Goal: Task Accomplishment & Management: Complete application form

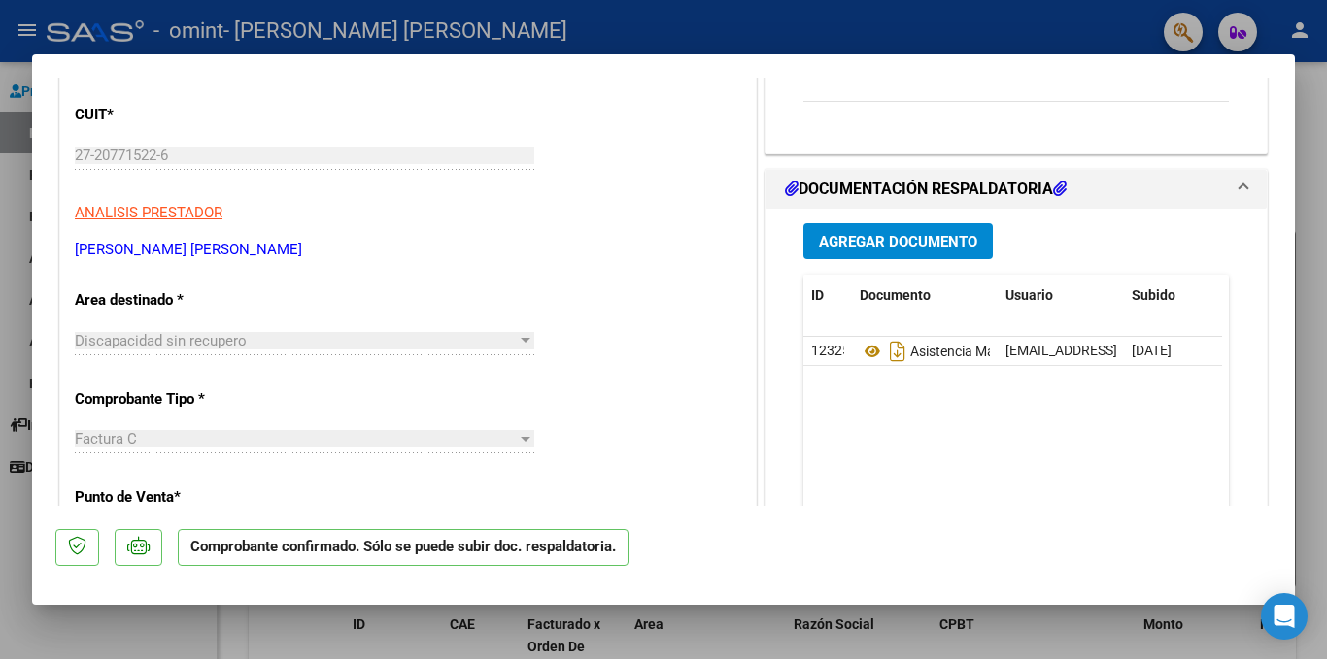
scroll to position [216, 0]
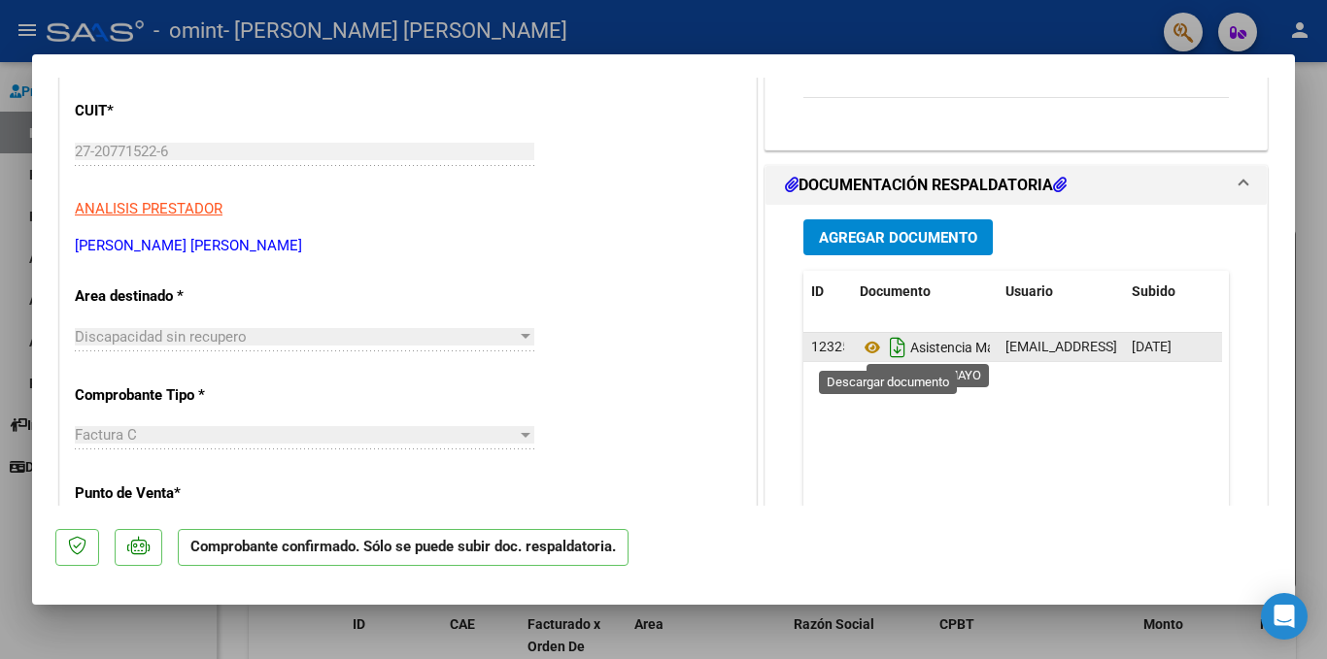
click at [886, 350] on icon "Descargar documento" at bounding box center [897, 347] width 25 height 31
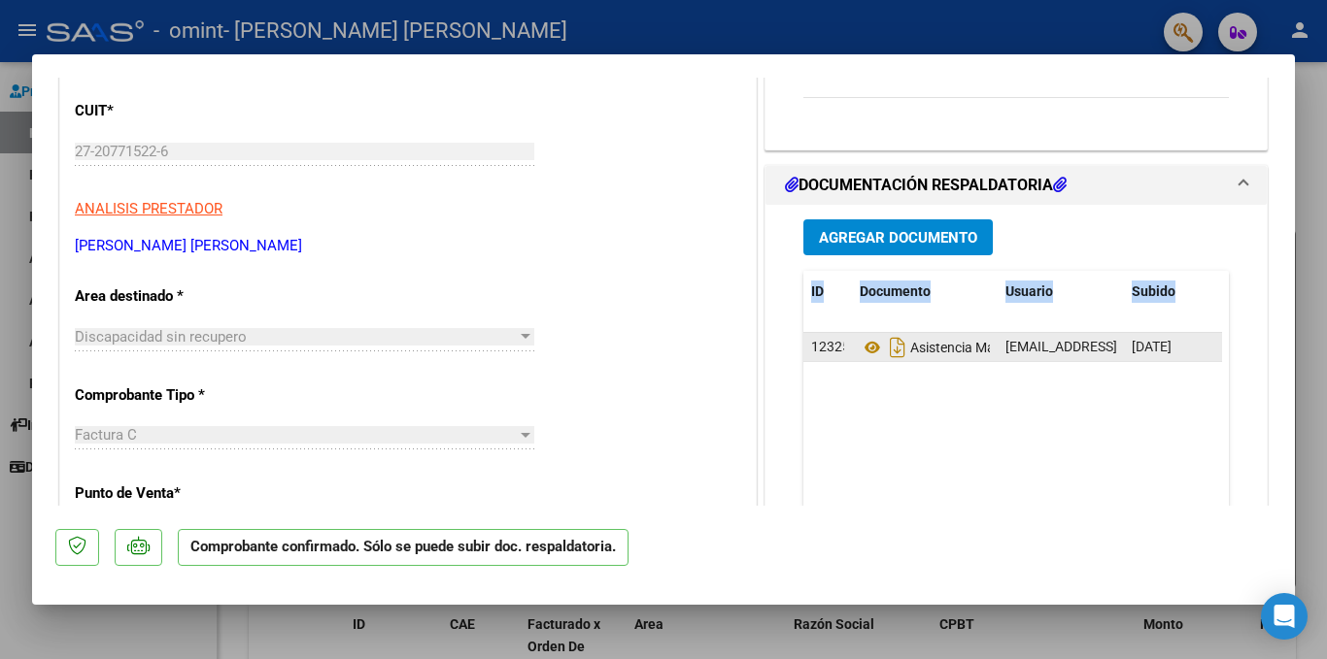
drag, startPoint x: 1279, startPoint y: 240, endPoint x: 1285, endPoint y: 304, distance: 64.4
click at [1285, 304] on mat-dialog-content "COMPROBANTE VER COMPROBANTE ESTADO: Confirmada la OS. En transito al área de au…" at bounding box center [663, 292] width 1263 height 428
click at [1031, 40] on div at bounding box center [663, 329] width 1327 height 659
type input "$ 0,00"
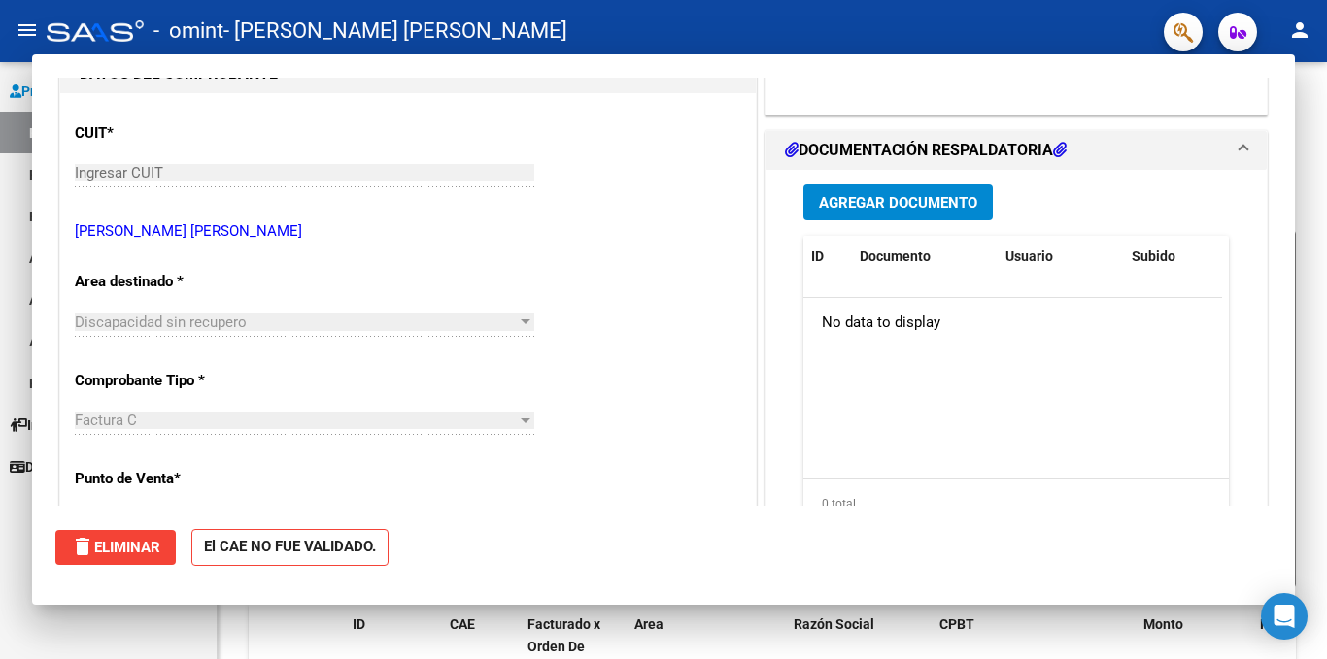
scroll to position [237, 0]
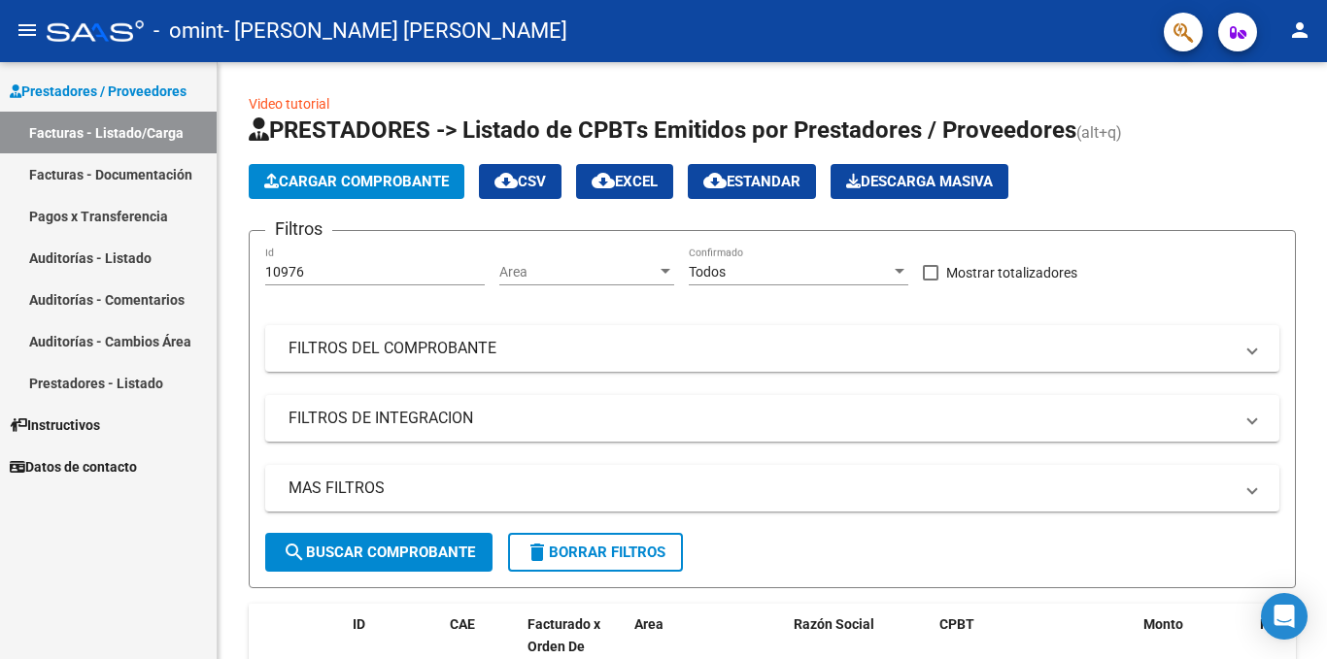
click at [1031, 40] on div "- omint - [PERSON_NAME] [PERSON_NAME]" at bounding box center [597, 31] width 1101 height 43
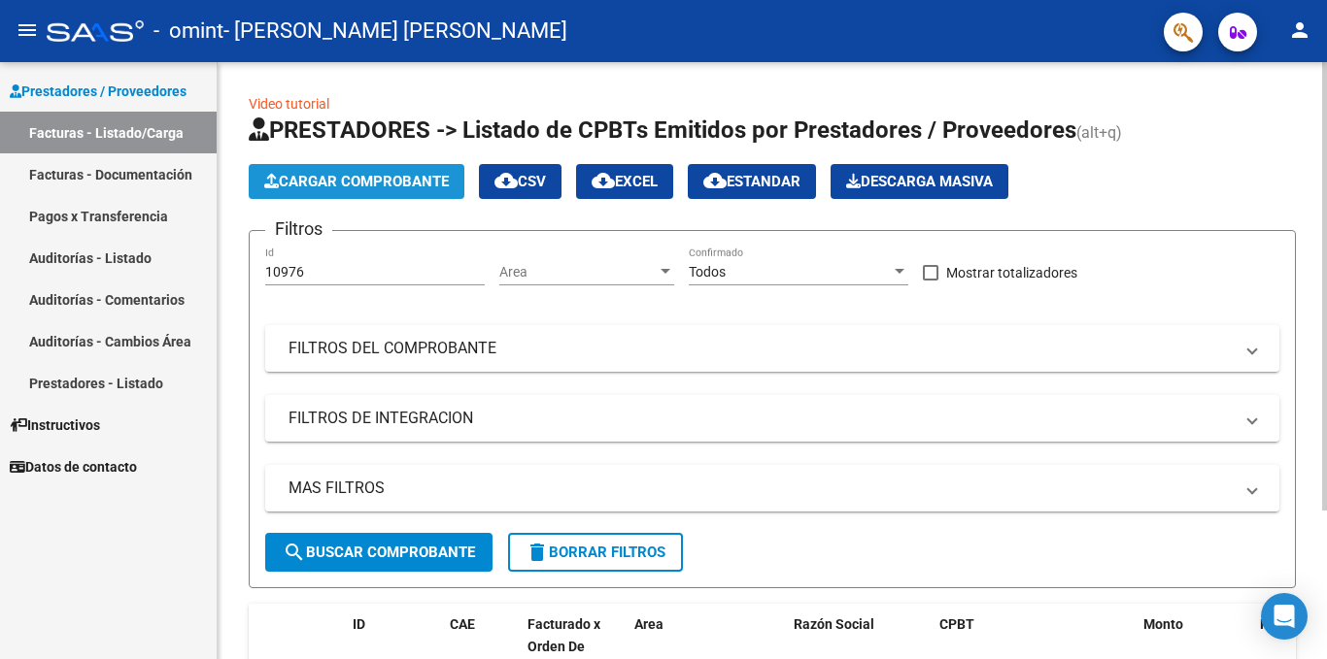
click at [357, 172] on button "Cargar Comprobante" at bounding box center [357, 181] width 216 height 35
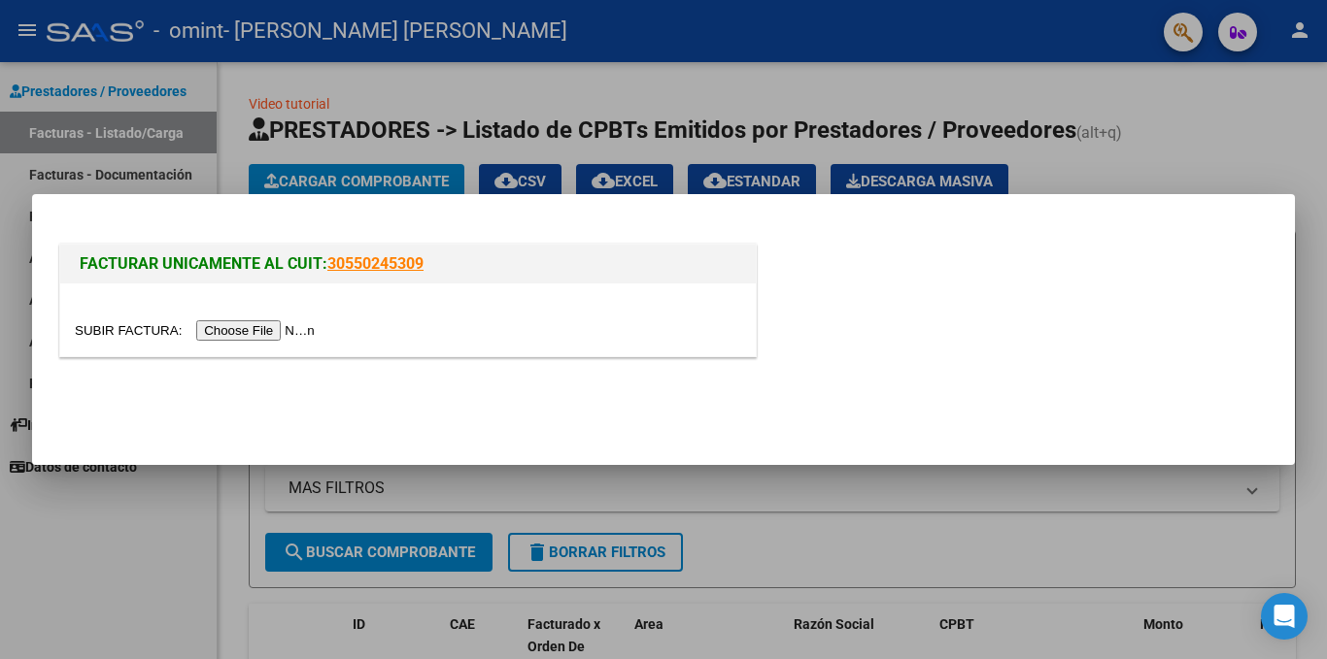
click at [273, 333] on input "file" at bounding box center [198, 331] width 246 height 20
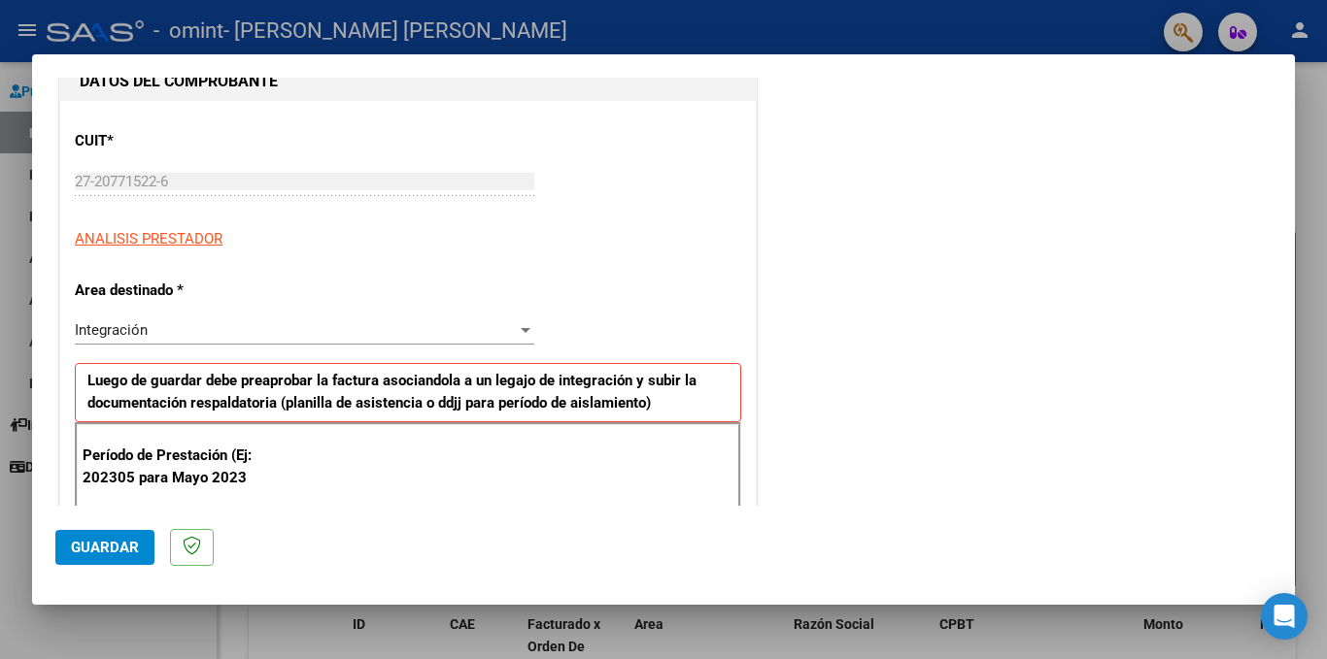
scroll to position [281, 0]
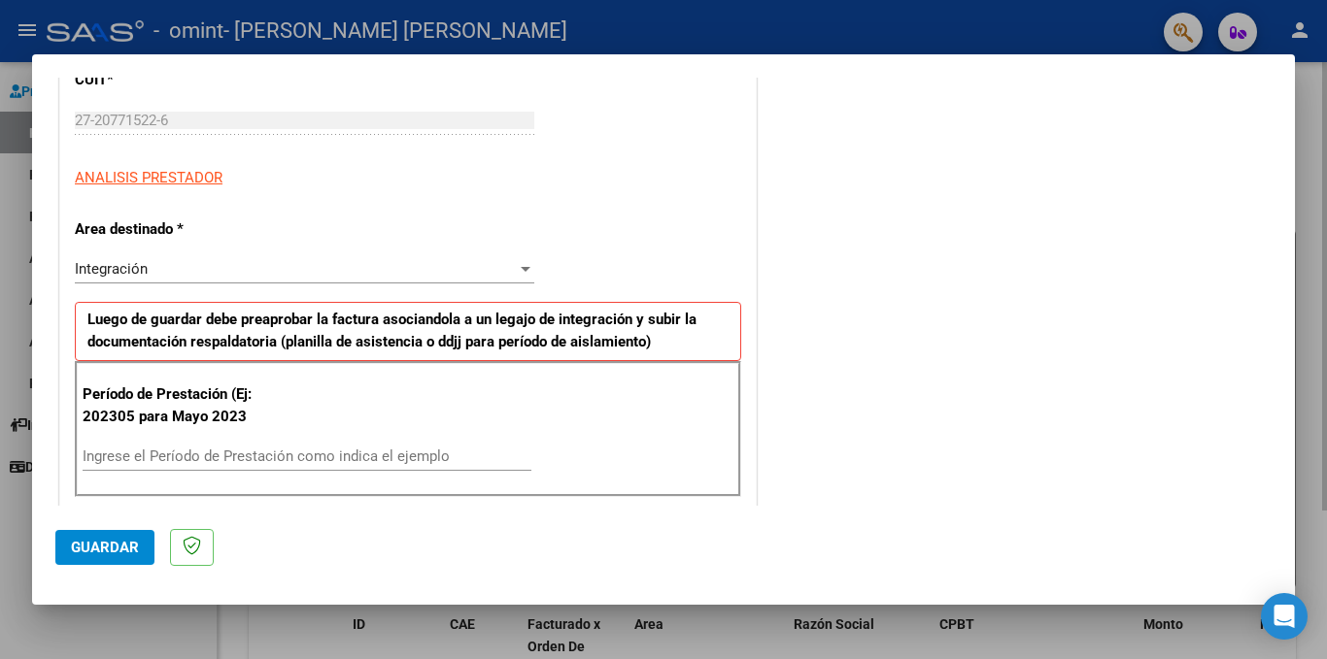
drag, startPoint x: 1324, startPoint y: 255, endPoint x: 1326, endPoint y: 293, distance: 37.9
click at [1326, 293] on div at bounding box center [663, 329] width 1327 height 659
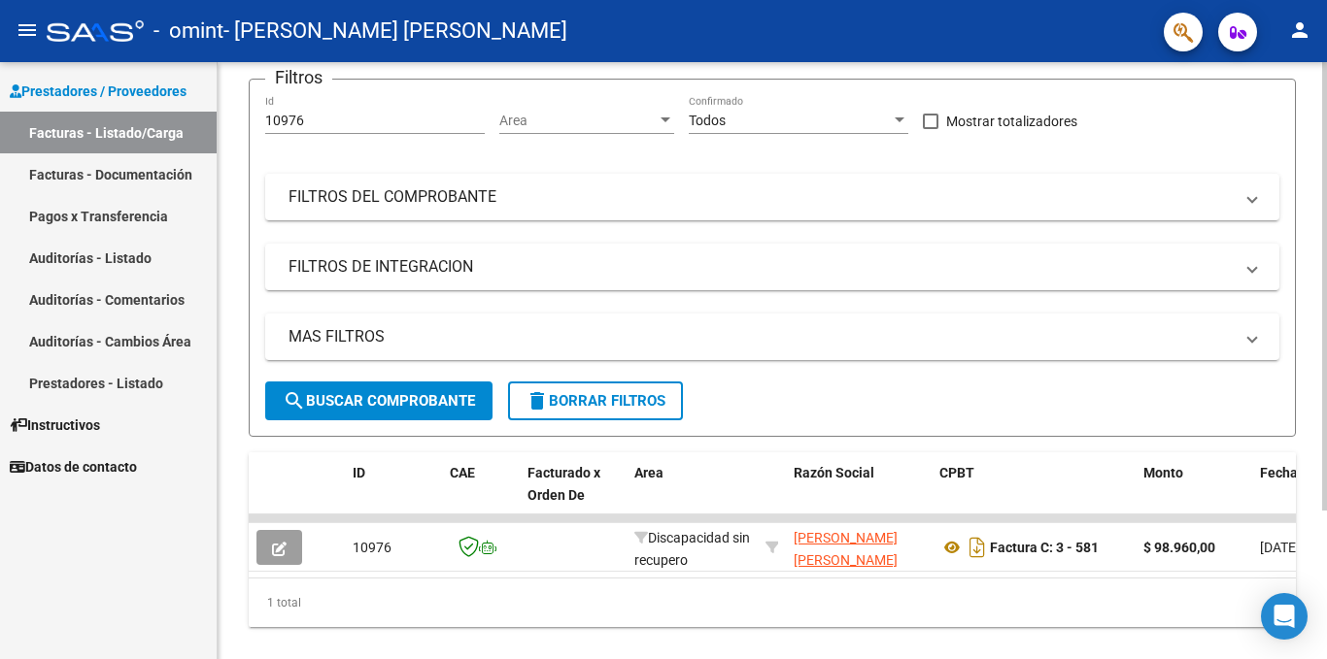
scroll to position [197, 0]
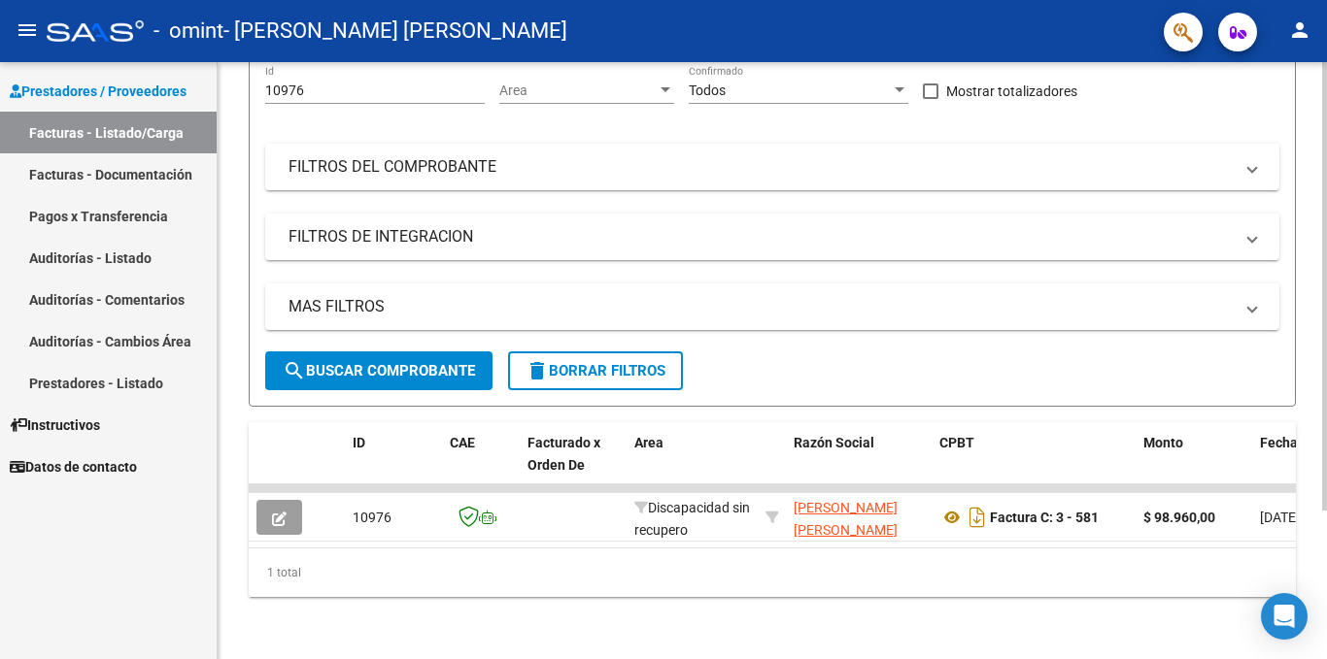
click at [1326, 431] on div at bounding box center [1324, 435] width 5 height 449
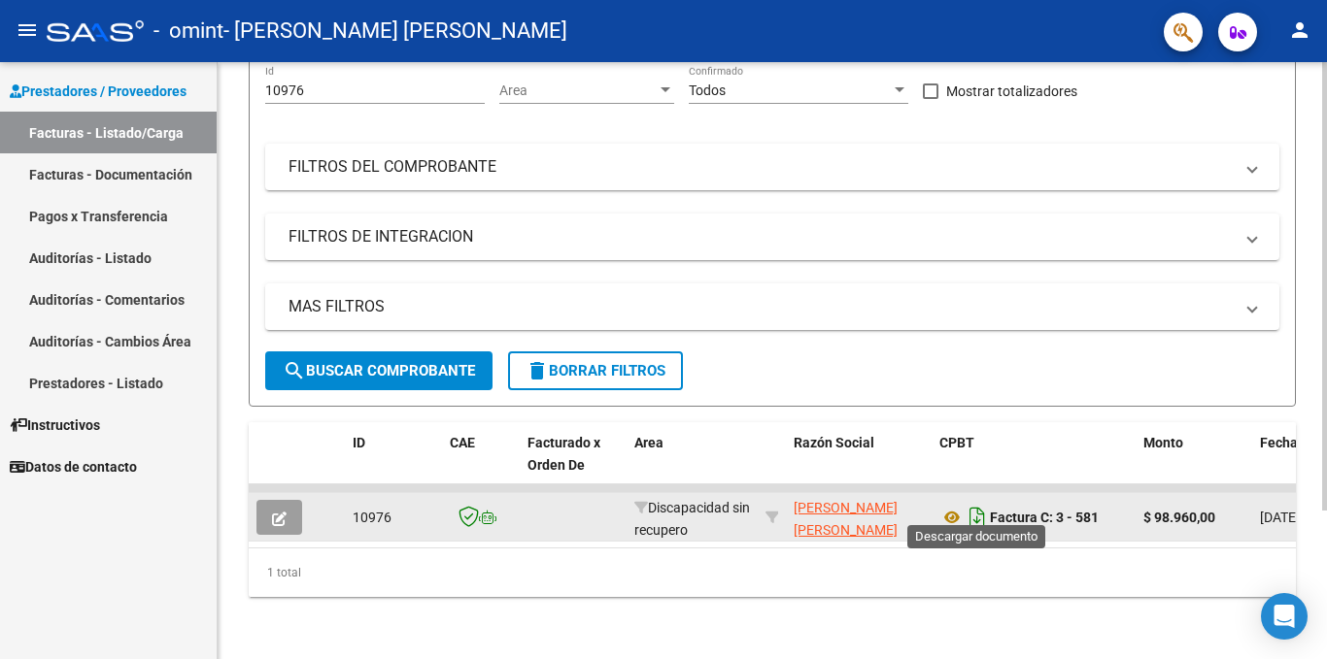
click at [972, 502] on icon "Descargar documento" at bounding box center [976, 517] width 25 height 31
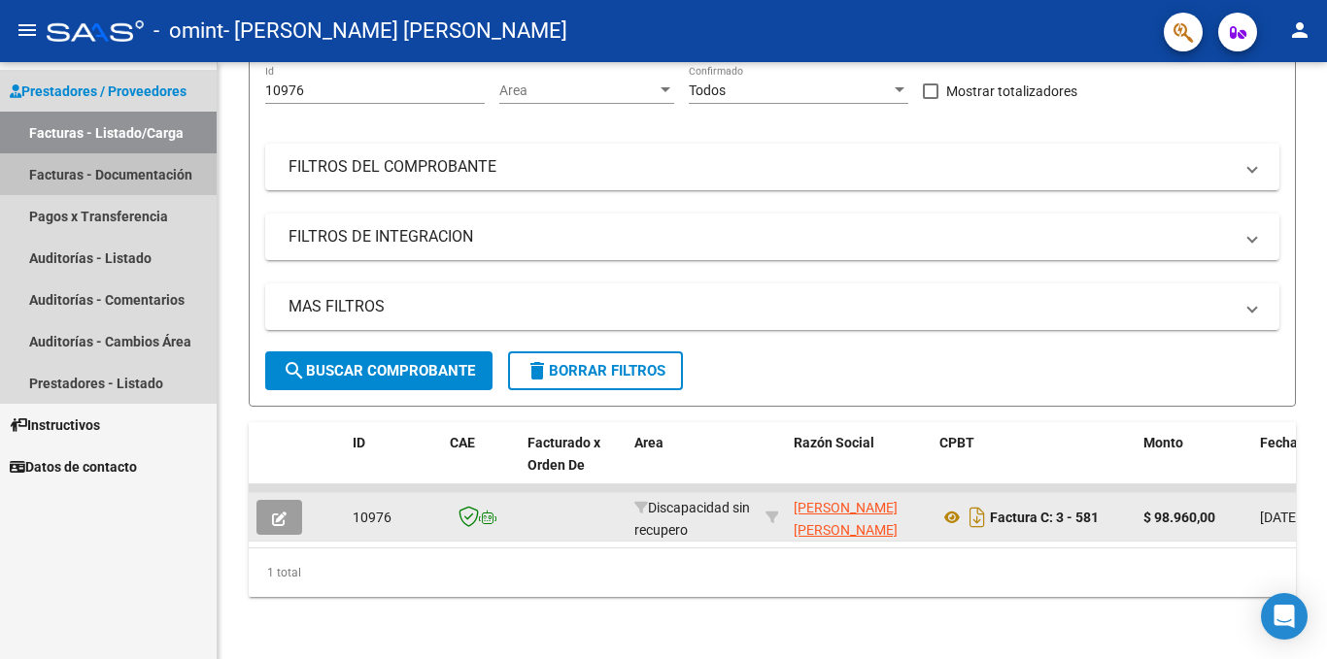
click at [126, 165] on link "Facturas - Documentación" at bounding box center [108, 174] width 217 height 42
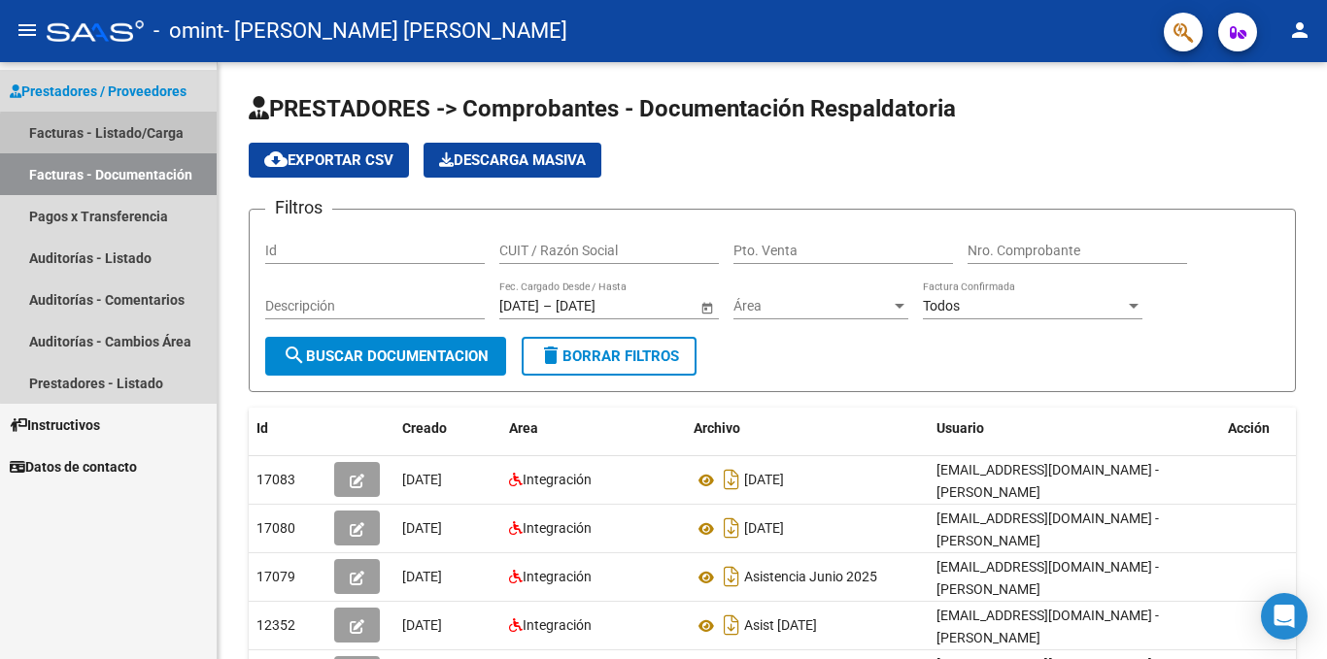
click at [135, 136] on link "Facturas - Listado/Carga" at bounding box center [108, 133] width 217 height 42
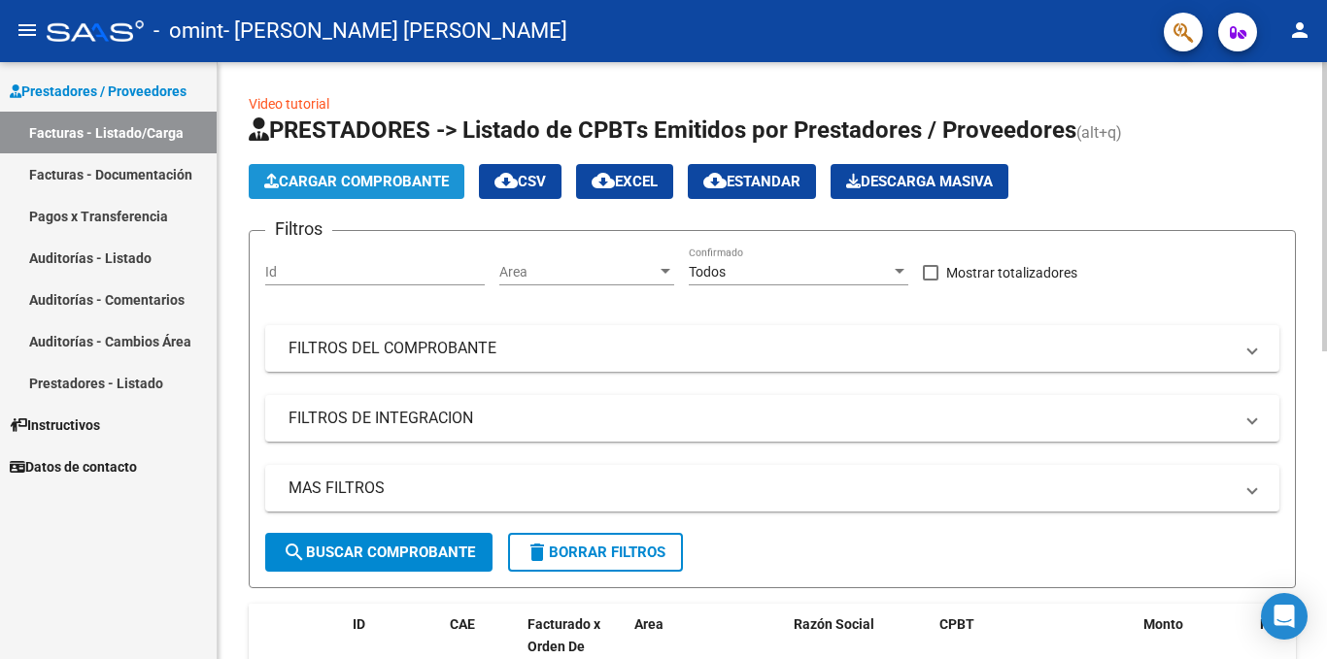
click at [342, 175] on span "Cargar Comprobante" at bounding box center [356, 181] width 185 height 17
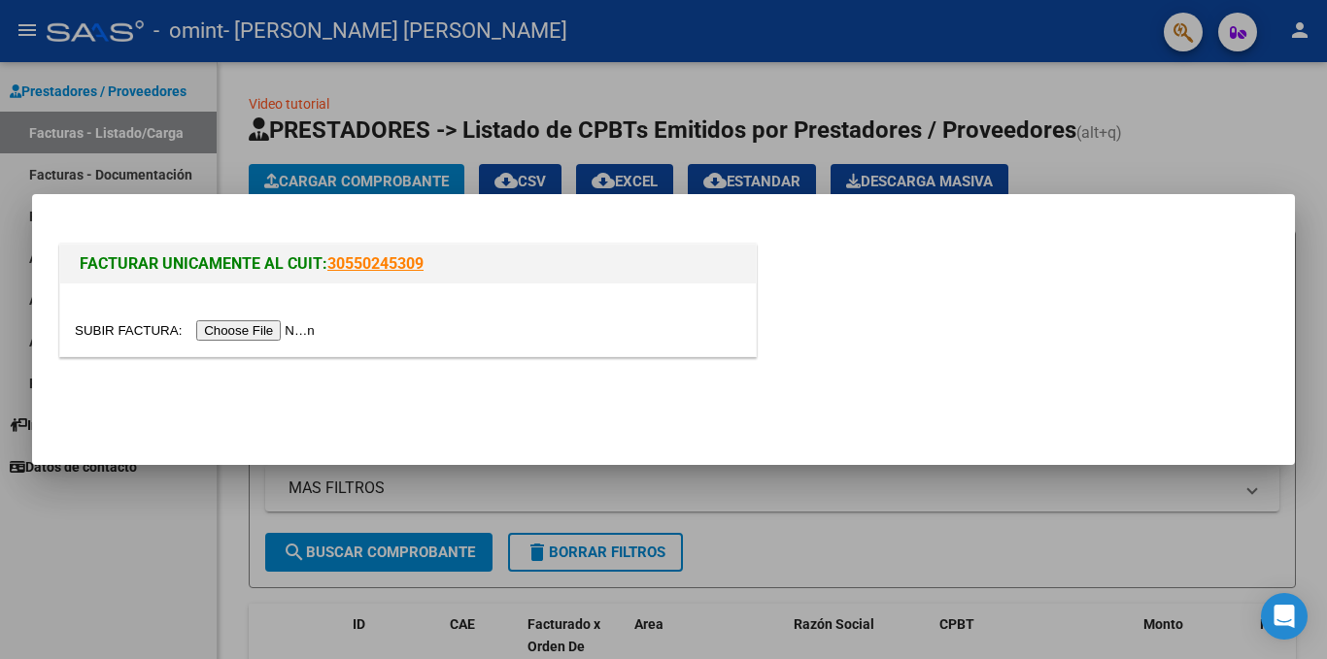
click at [280, 334] on input "file" at bounding box center [198, 331] width 246 height 20
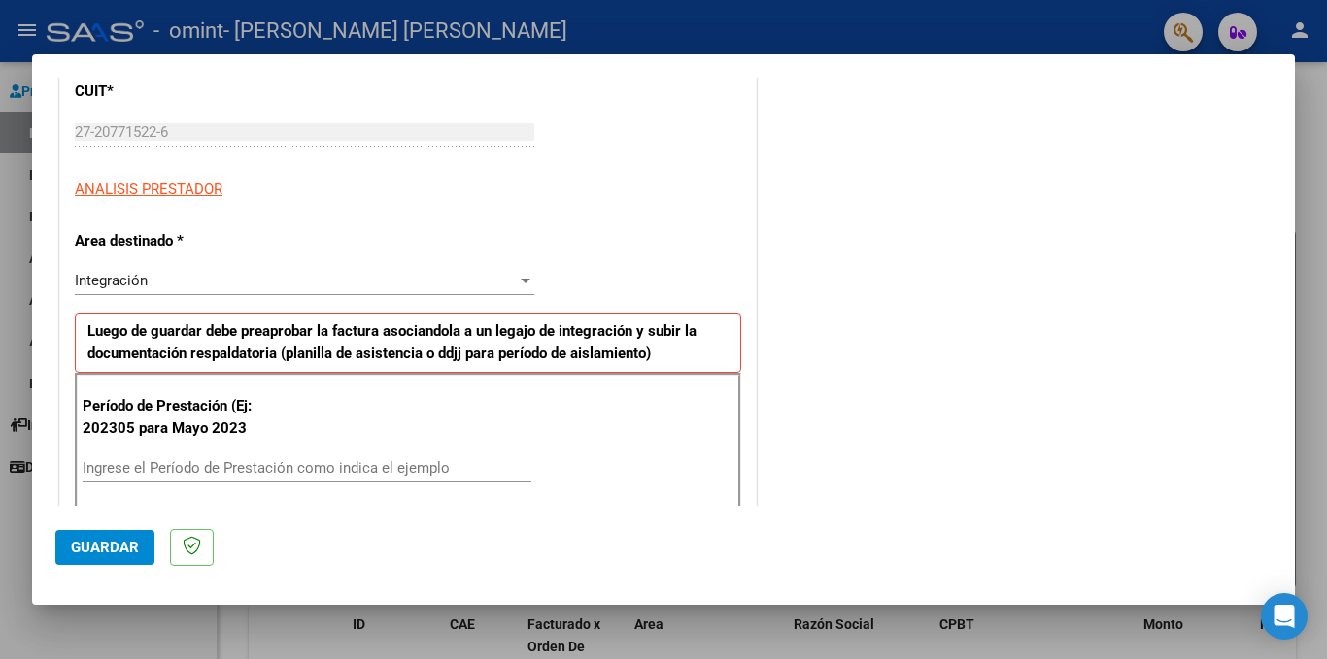
scroll to position [273, 0]
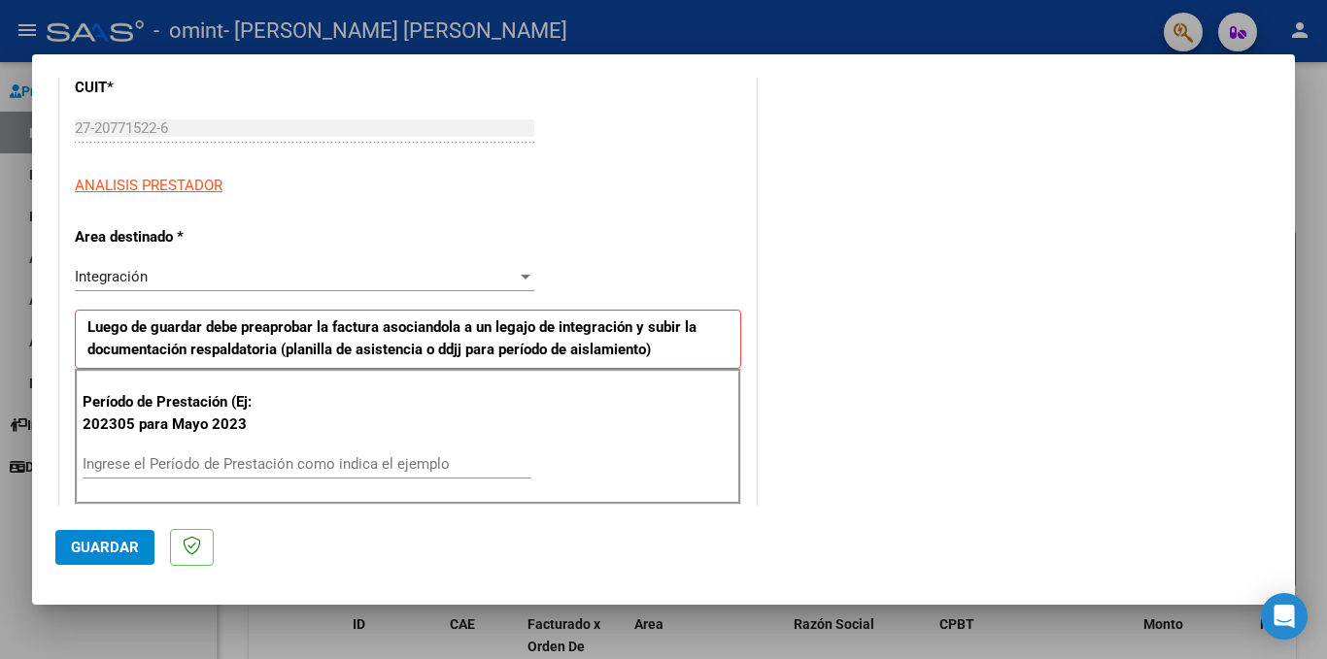
click at [311, 448] on div "Período de Prestación (Ej: 202305 para [DATE] Ingrese el Período de Prestación …" at bounding box center [408, 437] width 666 height 136
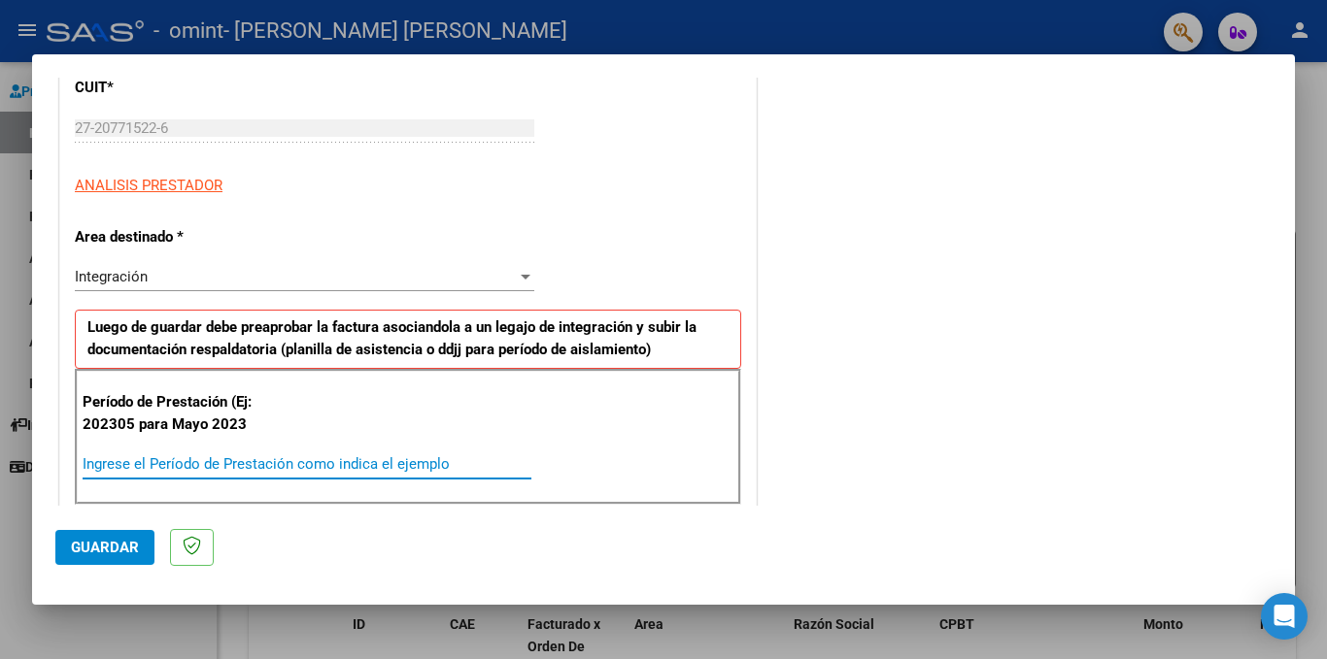
click at [243, 463] on input "Ingrese el Período de Prestación como indica el ejemplo" at bounding box center [307, 464] width 449 height 17
type input "202507"
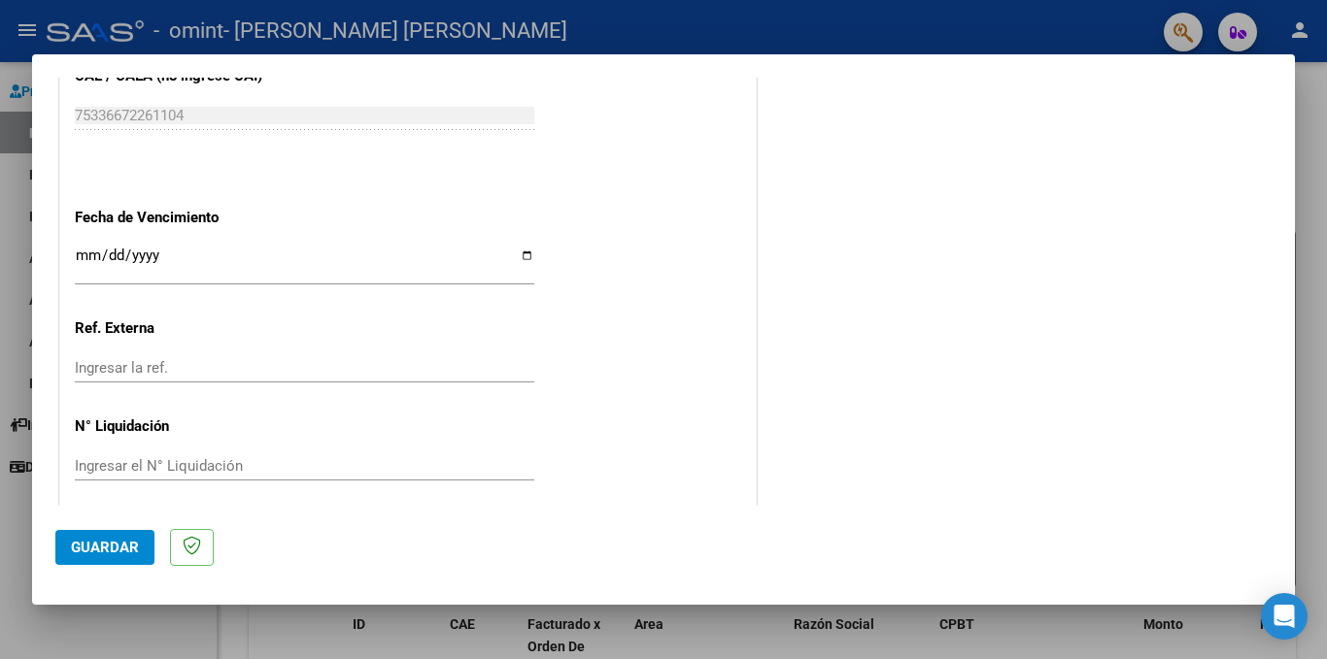
scroll to position [1244, 0]
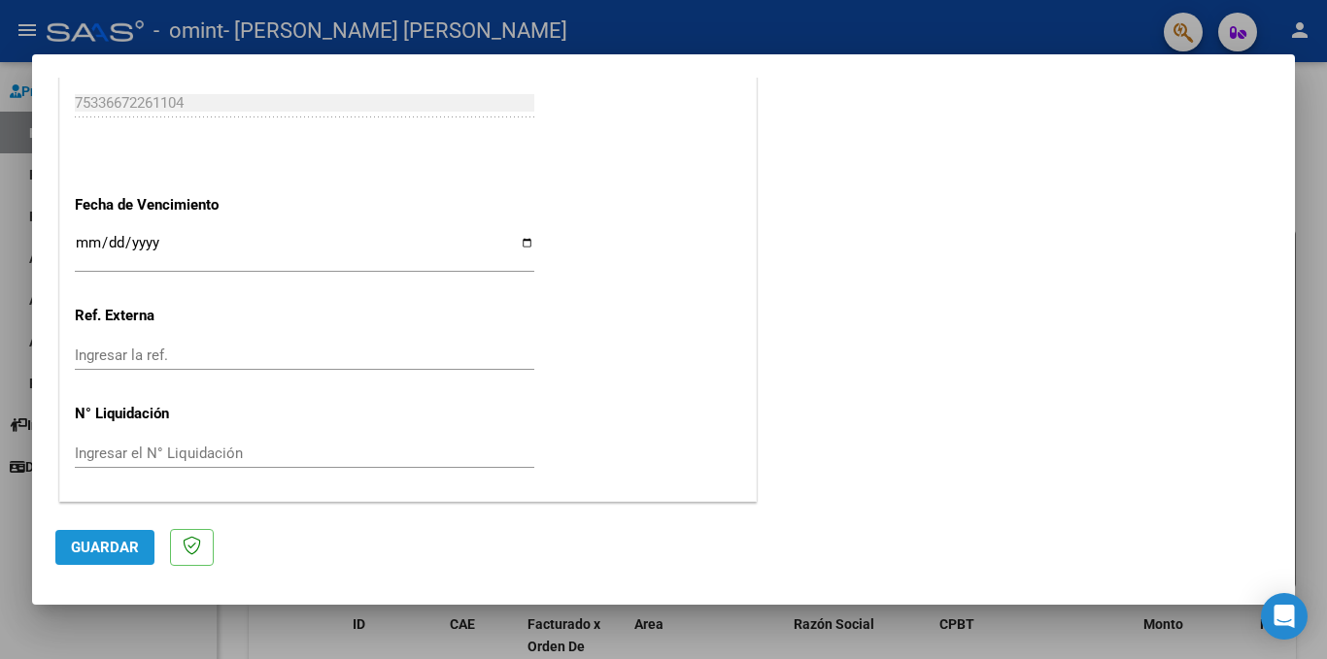
click at [137, 551] on span "Guardar" at bounding box center [105, 547] width 68 height 17
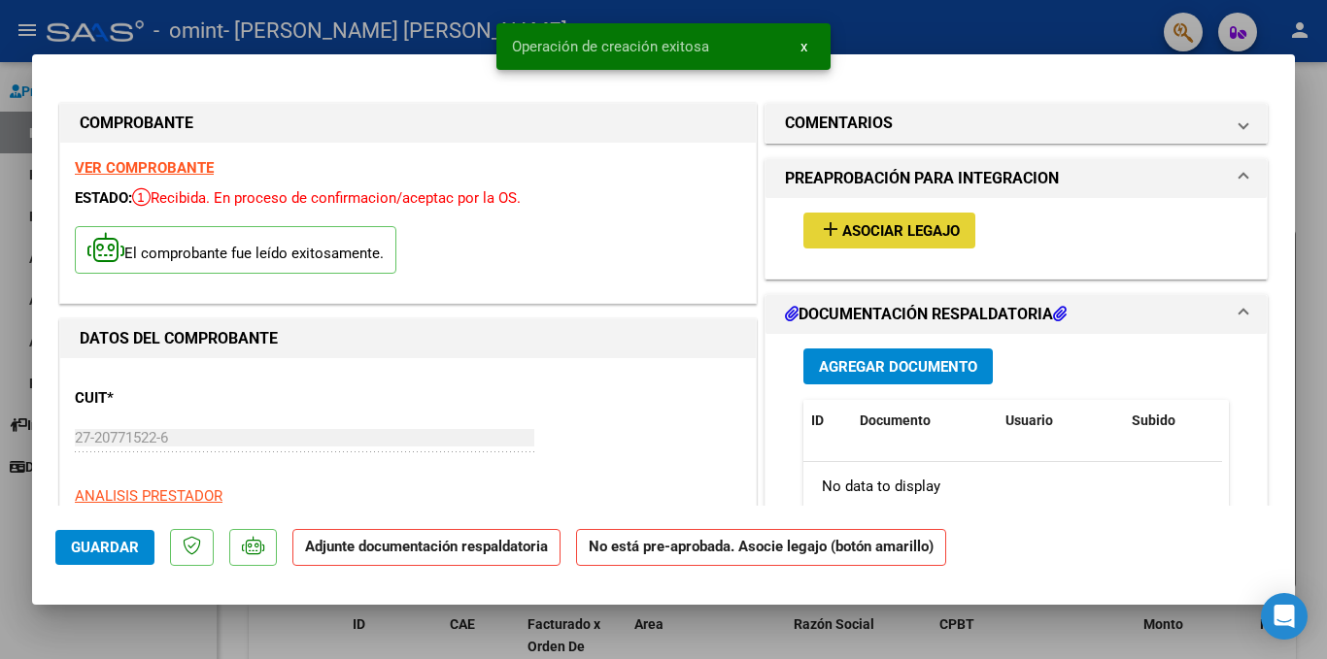
click at [898, 231] on span "Asociar Legajo" at bounding box center [901, 230] width 118 height 17
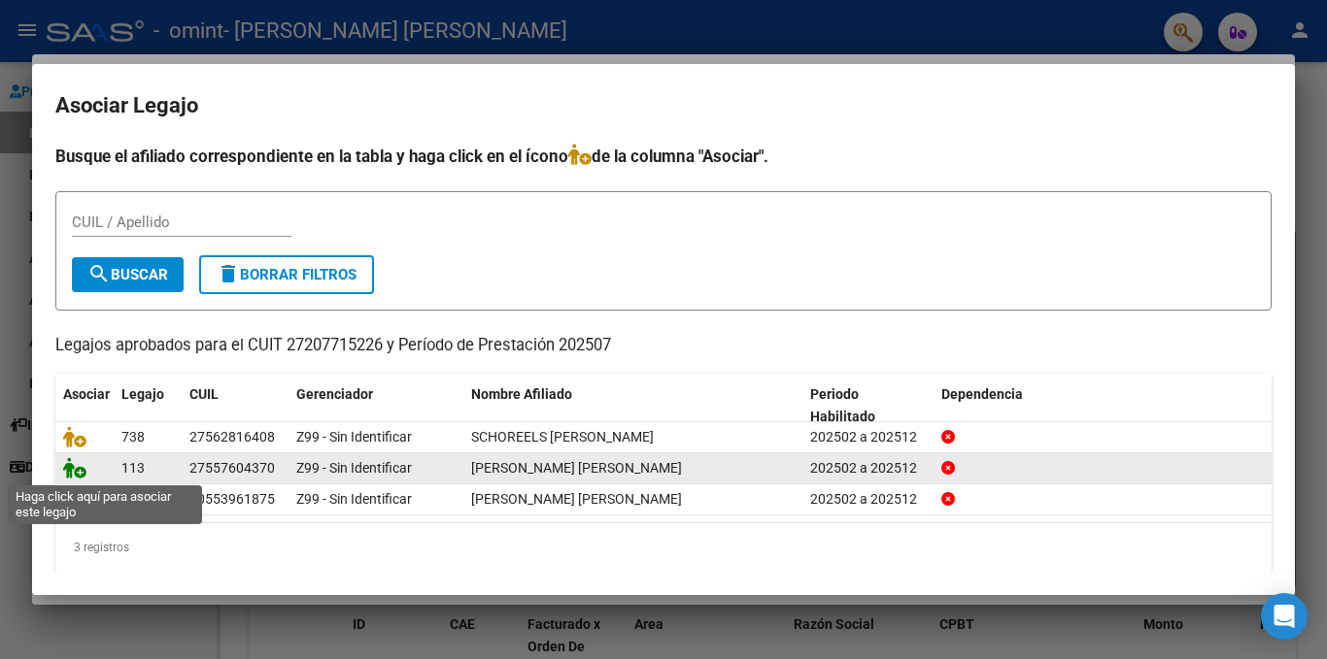
click at [77, 464] on icon at bounding box center [74, 467] width 23 height 21
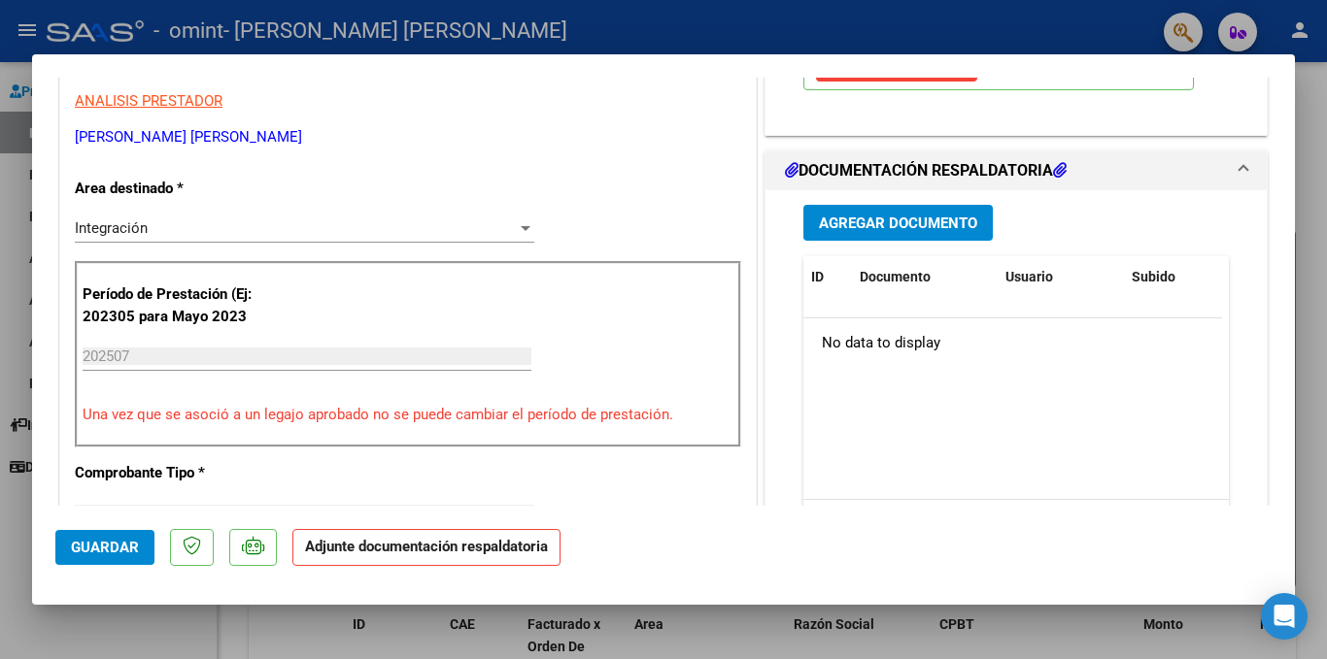
scroll to position [408, 0]
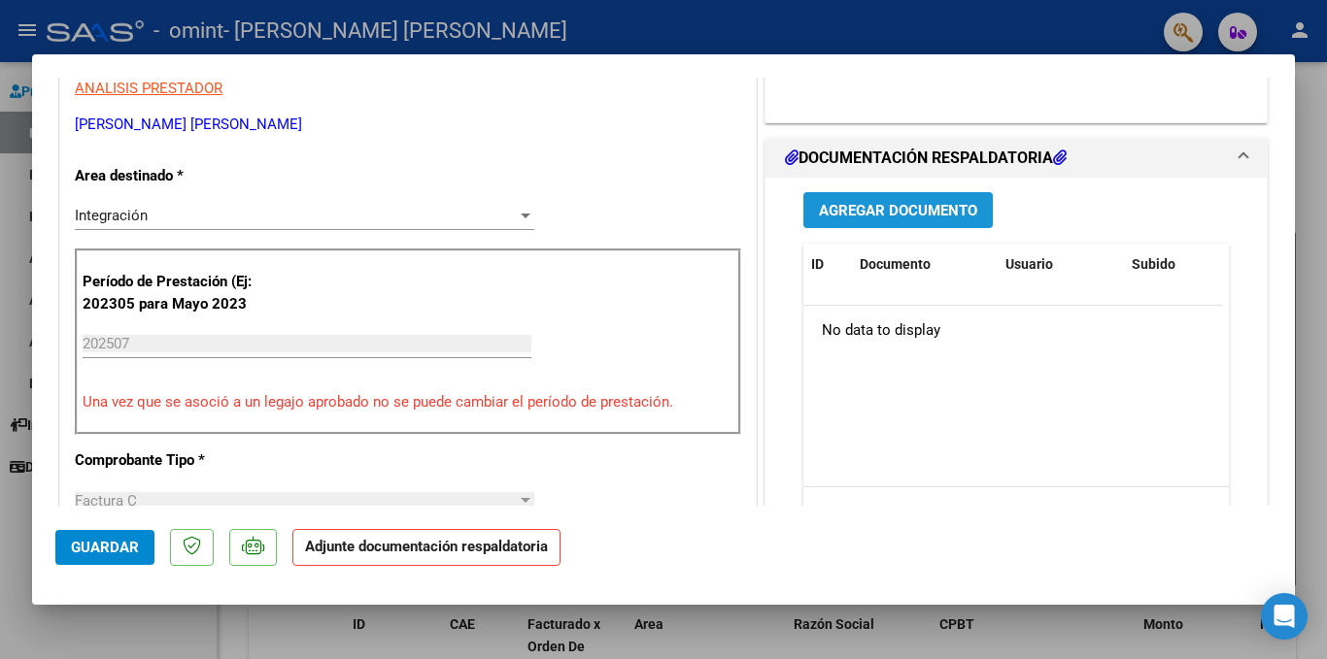
click at [937, 210] on span "Agregar Documento" at bounding box center [898, 210] width 158 height 17
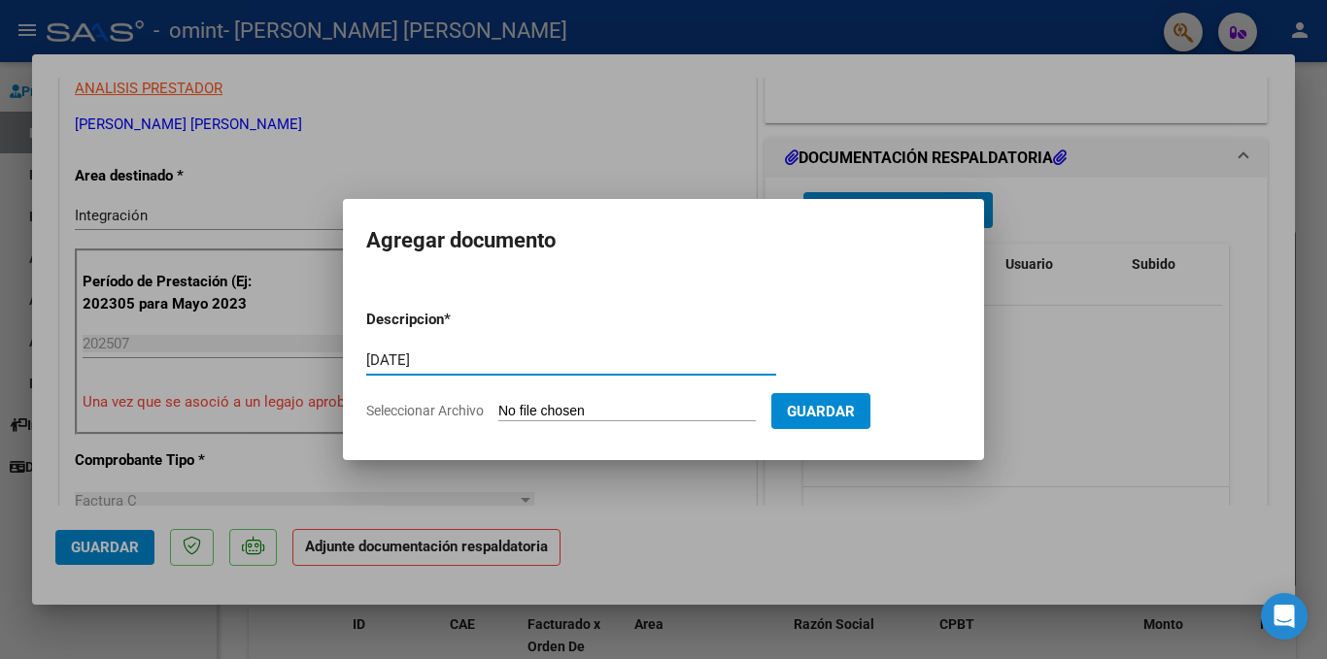
type input "[DATE]"
click at [636, 399] on form "Descripcion * [DATE] Escriba aquí una descripcion Seleccionar Archivo Guardar" at bounding box center [663, 365] width 594 height 142
click at [625, 409] on input "Seleccionar Archivo" at bounding box center [626, 412] width 257 height 18
type input "C:\fakepath\[DATE].jpg"
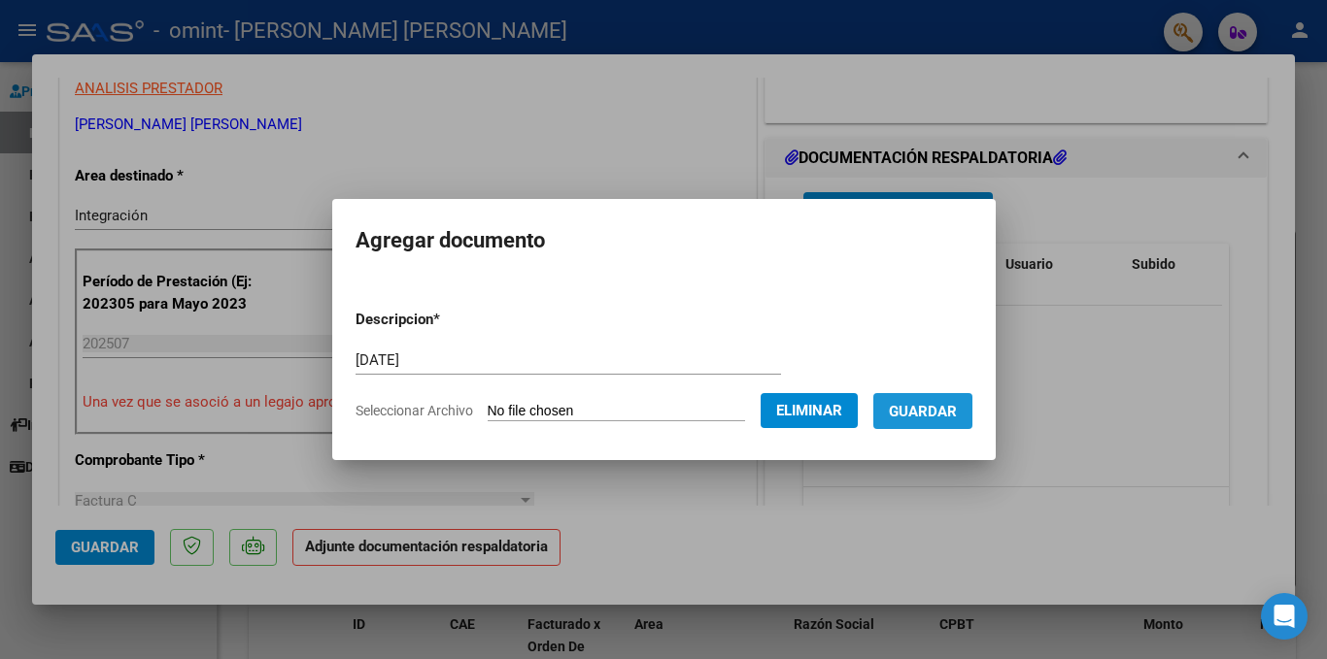
click at [957, 417] on span "Guardar" at bounding box center [923, 411] width 68 height 17
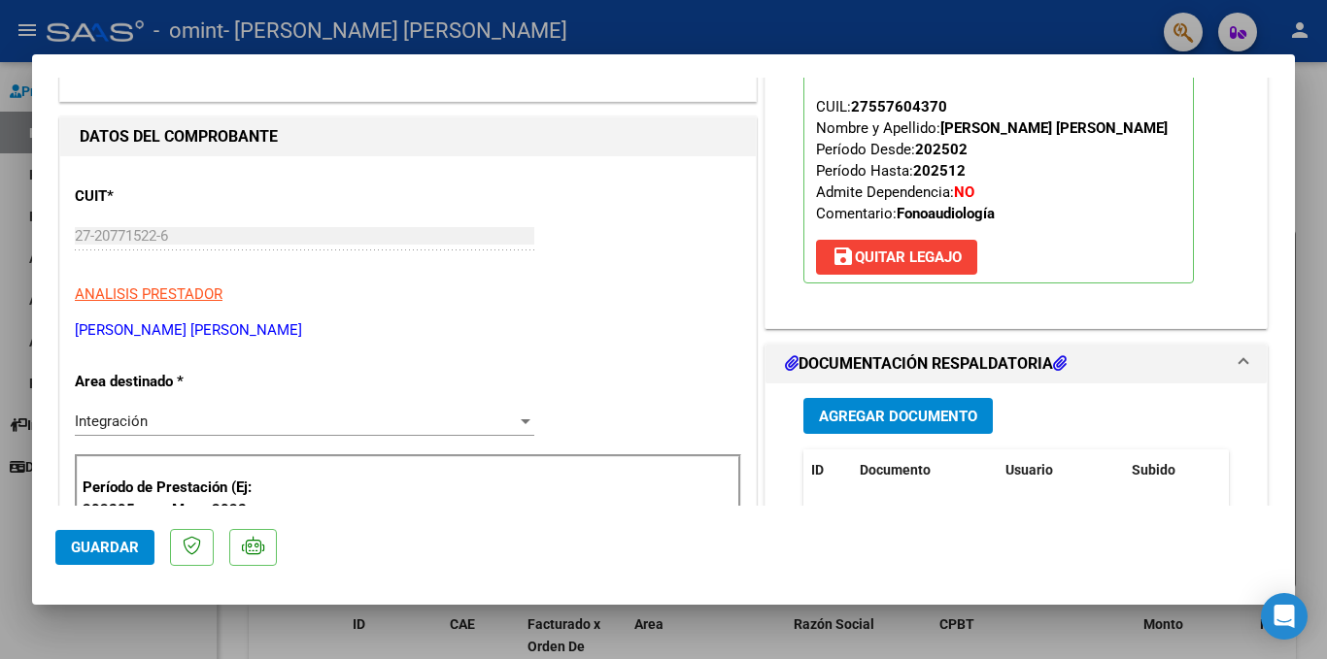
scroll to position [0, 0]
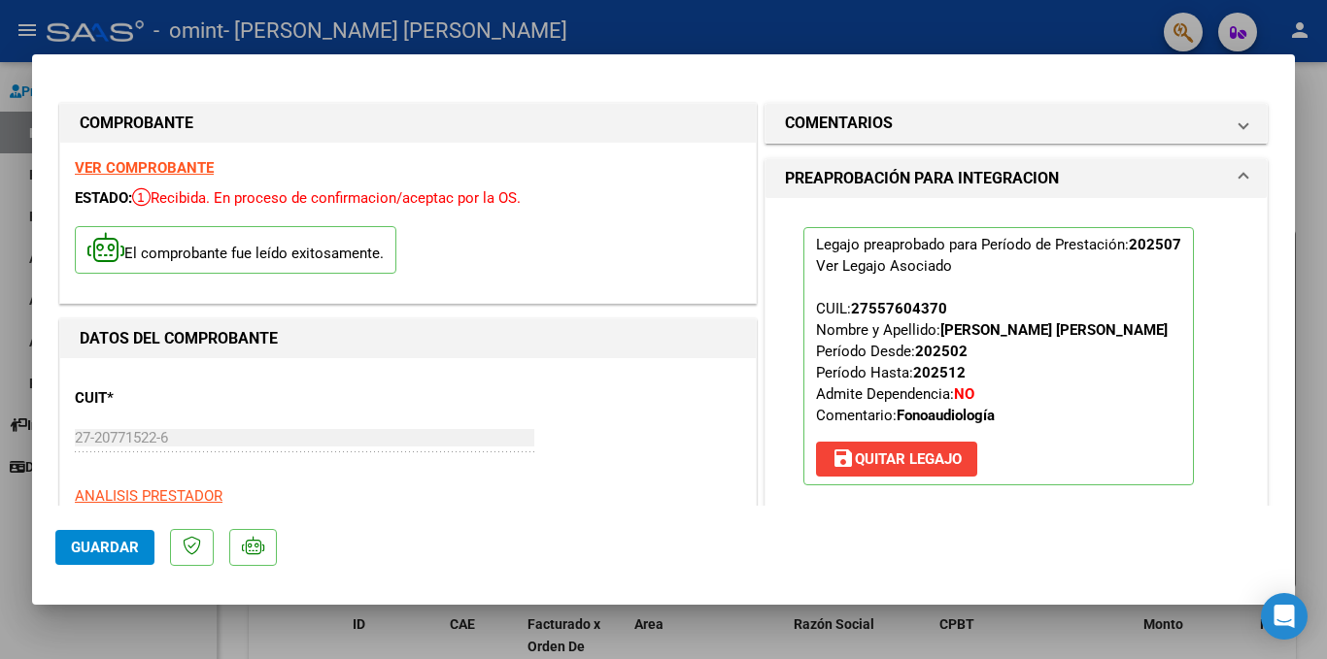
click at [632, 17] on div at bounding box center [663, 329] width 1327 height 659
type input "$ 0,00"
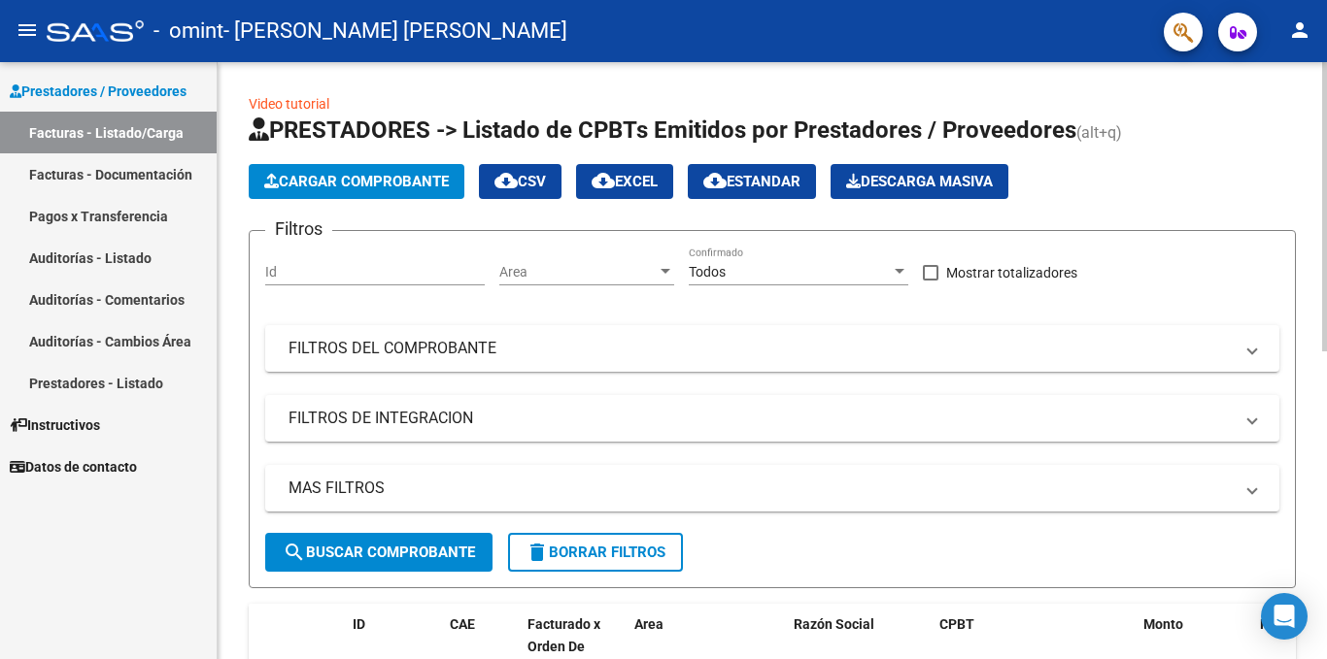
click at [1317, 62] on div "Video tutorial PRESTADORES -> Listado de CPBTs Emitidos por Prestadores / Prove…" at bounding box center [775, 670] width 1114 height 1216
click at [393, 173] on span "Cargar Comprobante" at bounding box center [356, 181] width 185 height 17
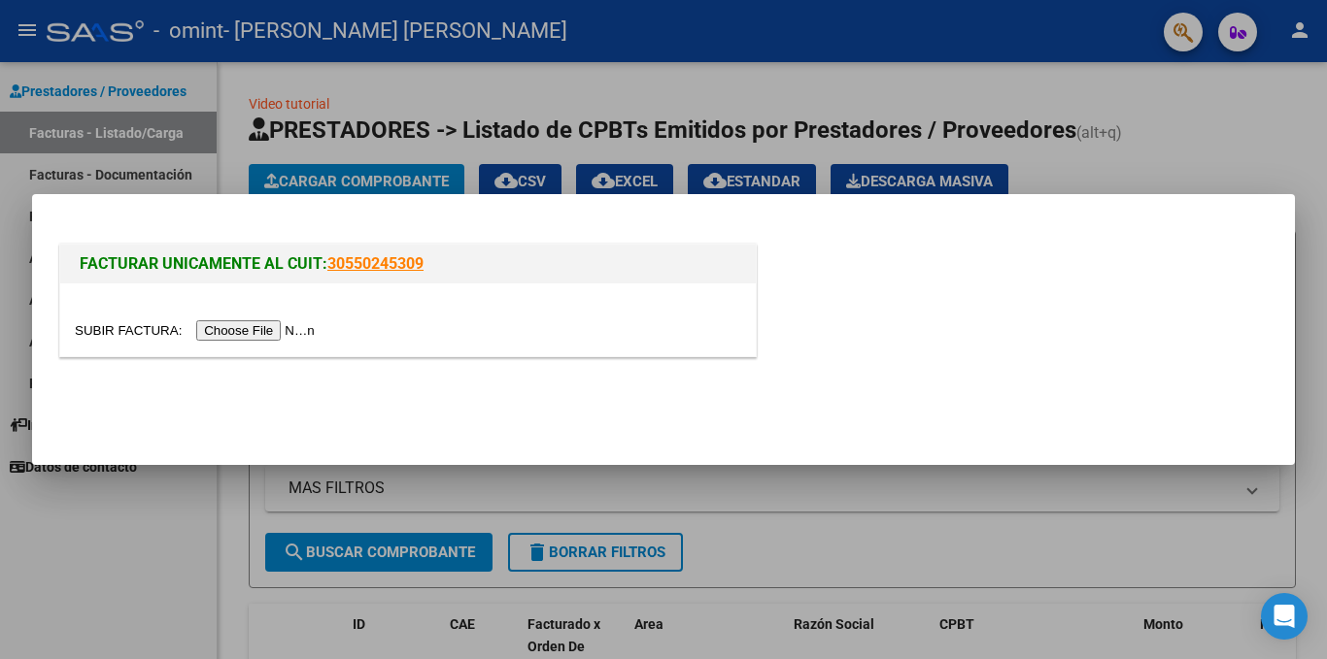
click at [303, 332] on input "file" at bounding box center [198, 331] width 246 height 20
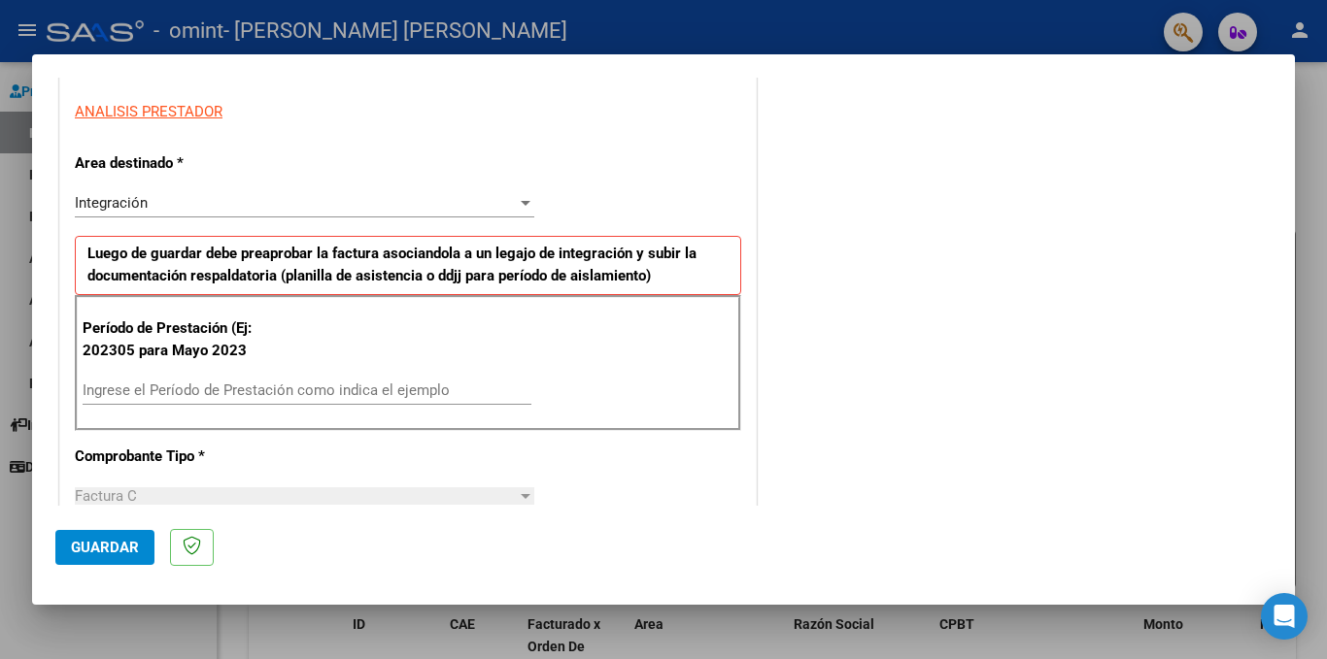
scroll to position [405, 0]
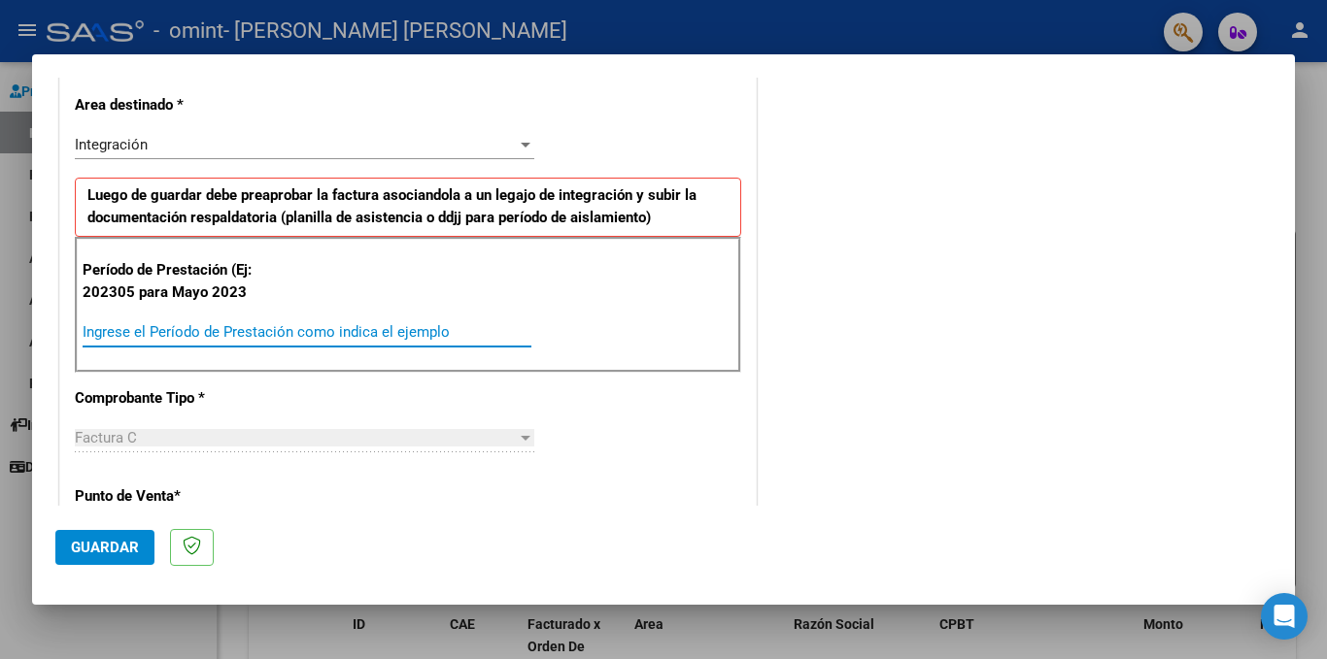
click at [206, 329] on input "Ingrese el Período de Prestación como indica el ejemplo" at bounding box center [307, 331] width 449 height 17
type input "202507"
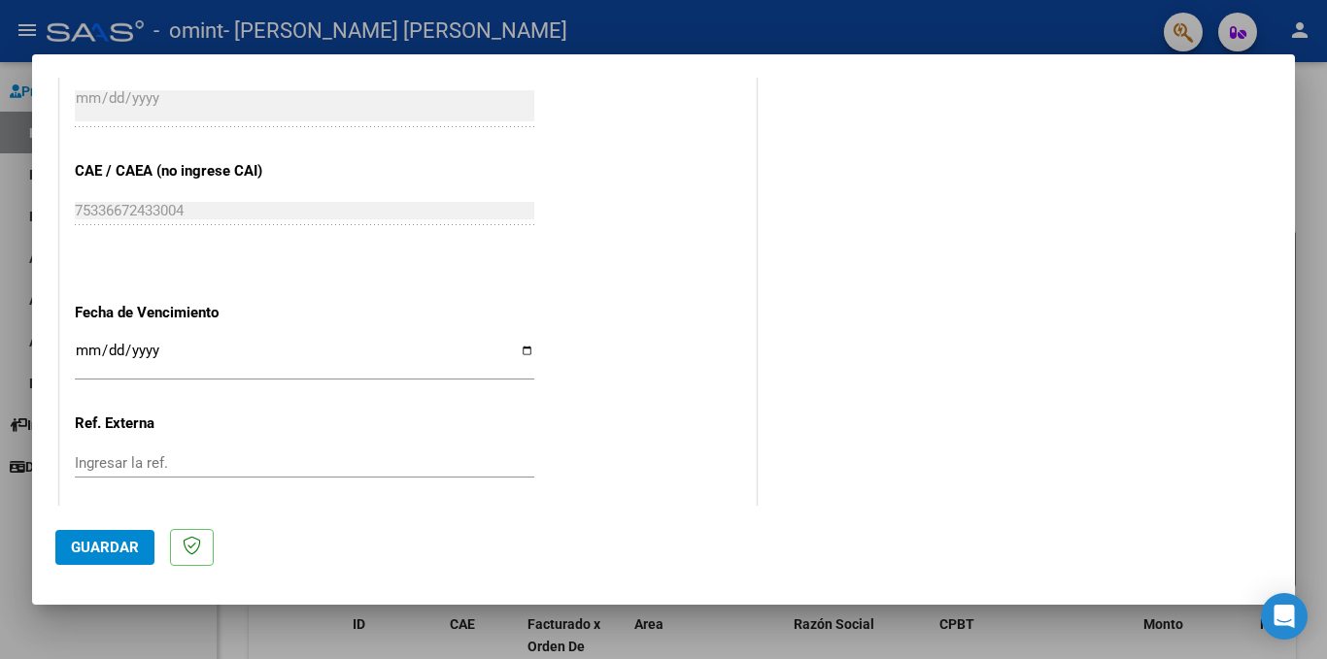
scroll to position [1244, 0]
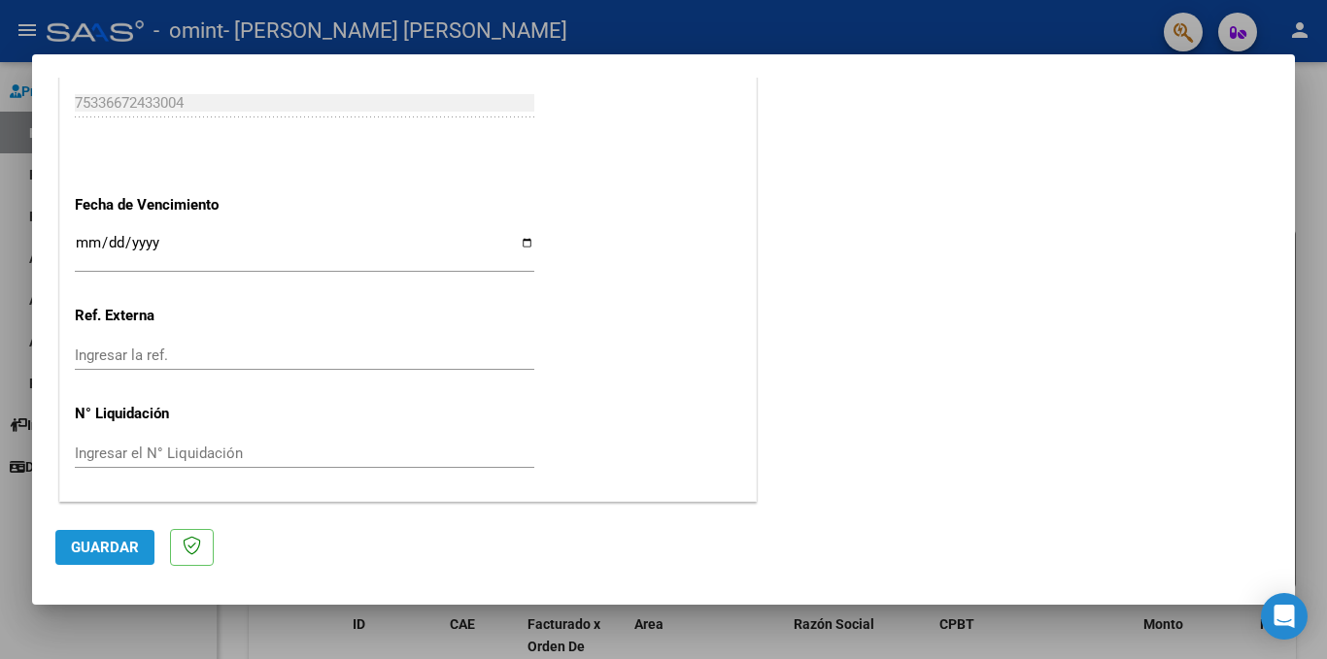
click at [115, 546] on span "Guardar" at bounding box center [105, 547] width 68 height 17
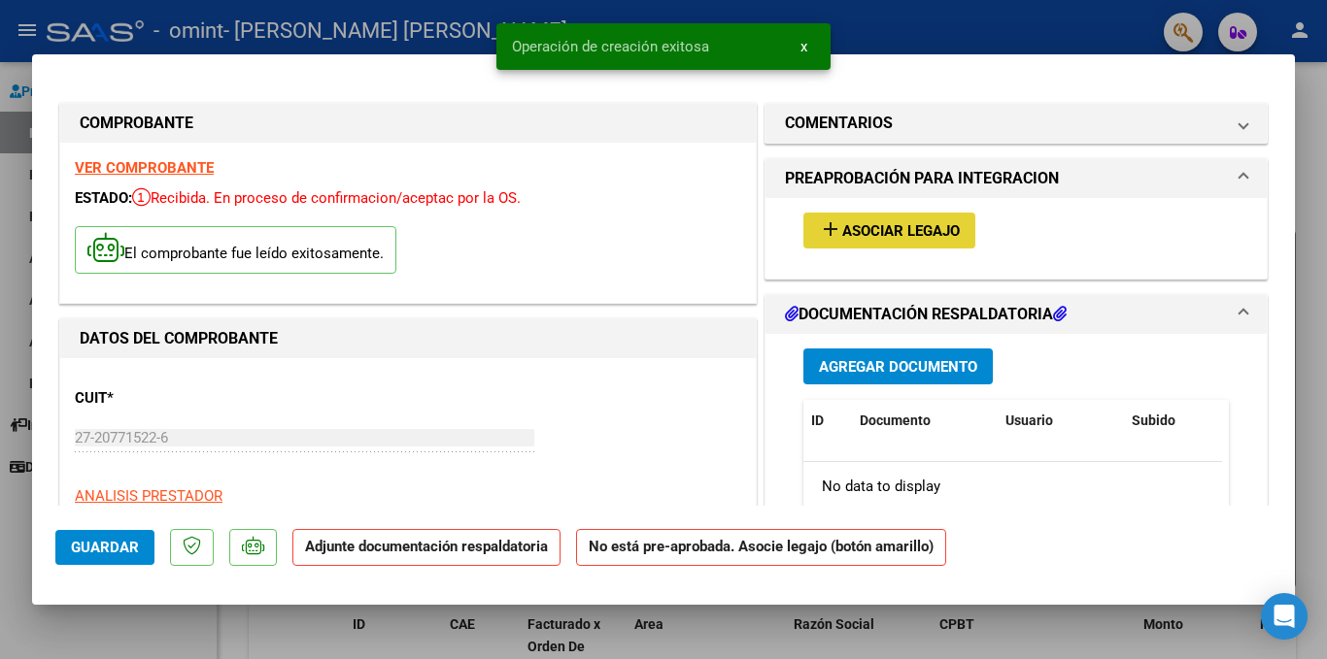
click at [950, 236] on span "Asociar Legajo" at bounding box center [901, 230] width 118 height 17
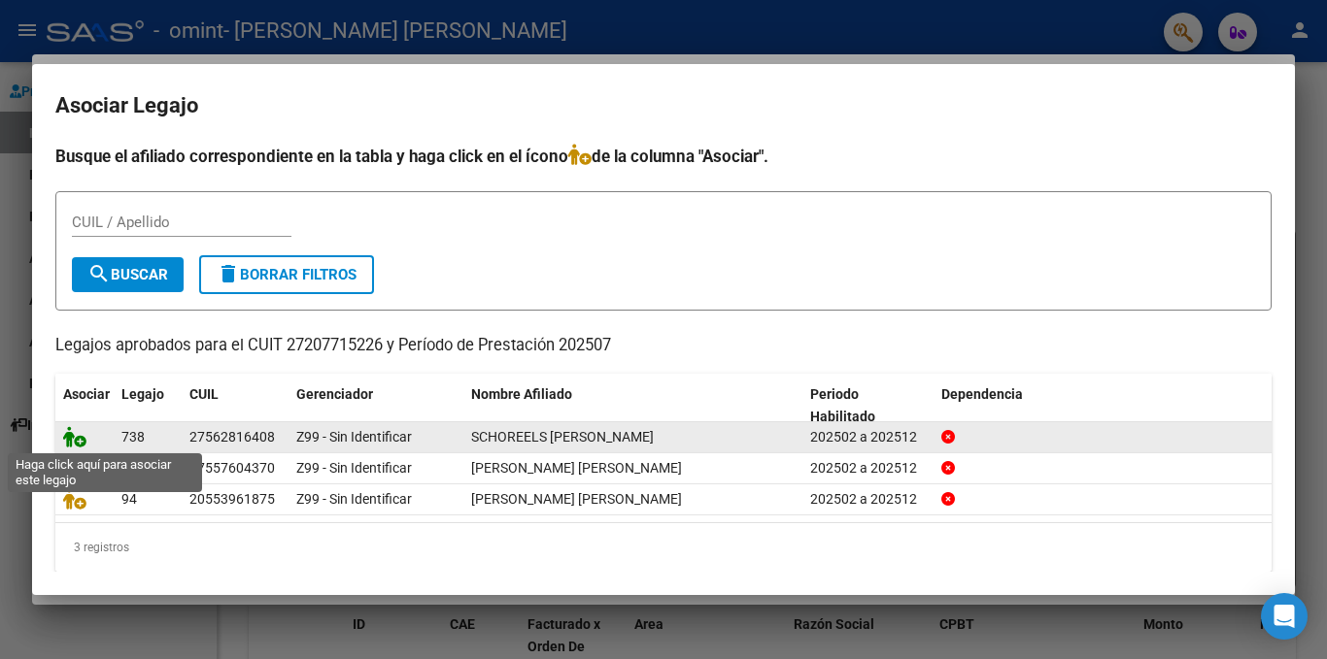
click at [71, 431] on icon at bounding box center [74, 436] width 23 height 21
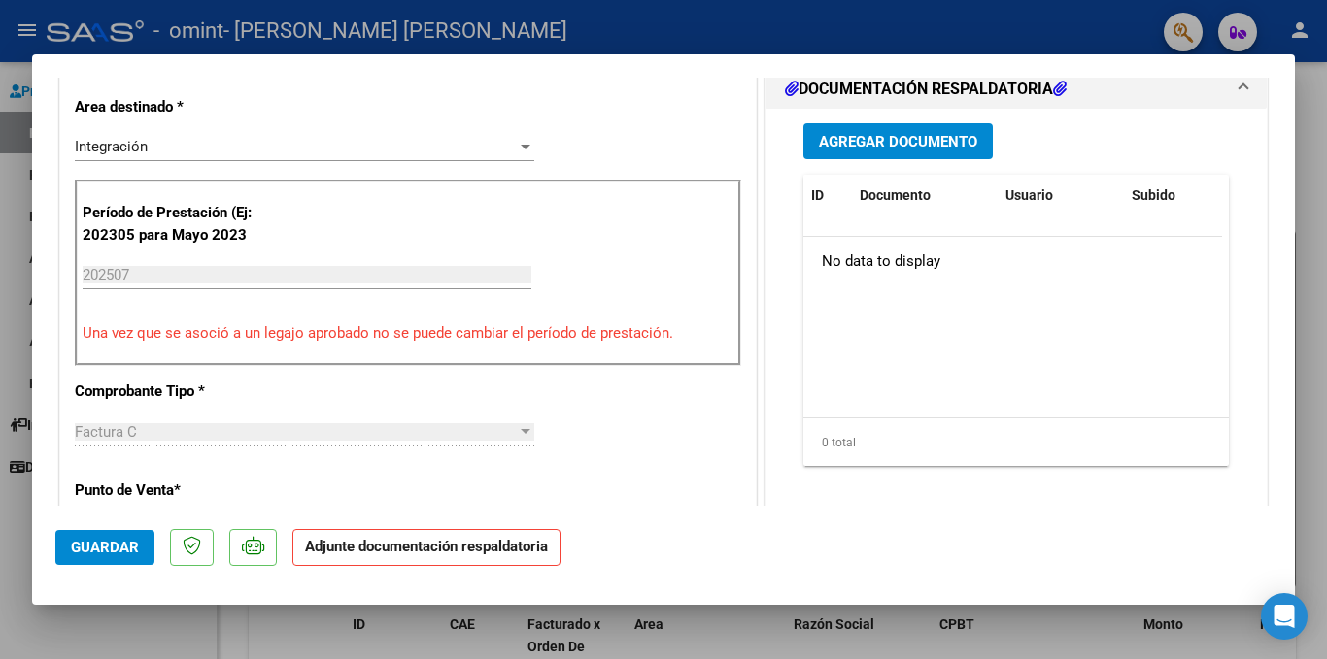
scroll to position [486, 0]
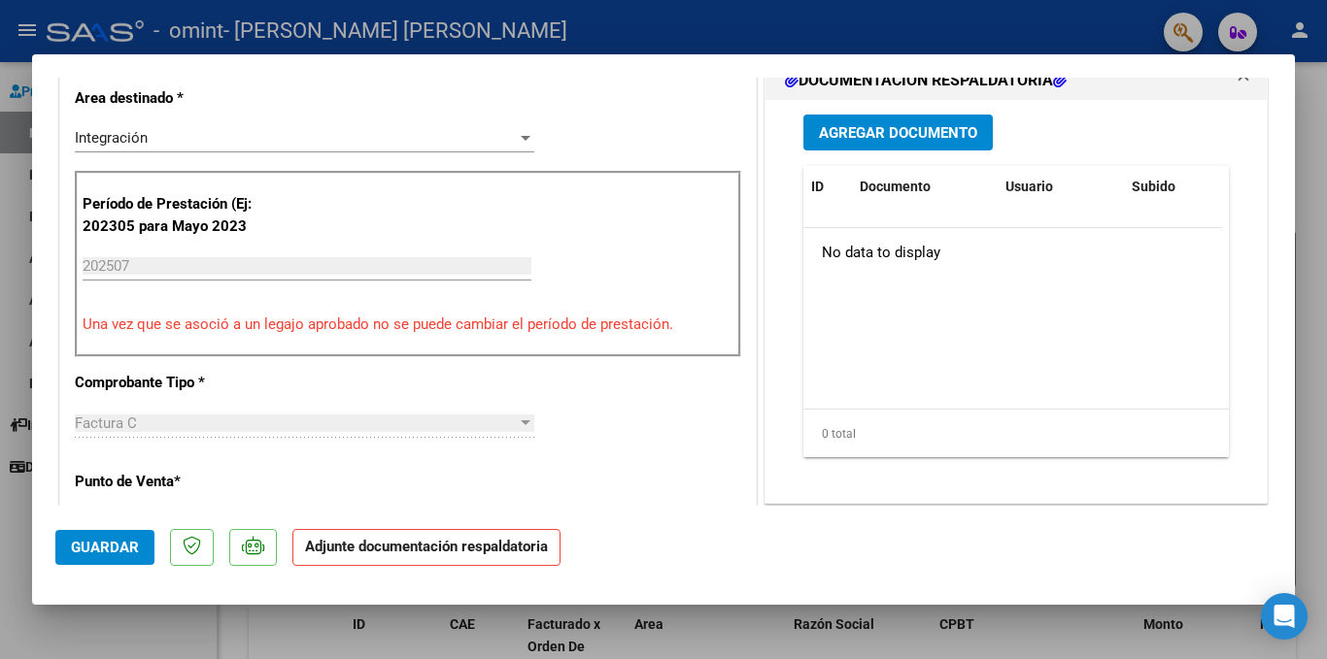
click at [946, 133] on span "Agregar Documento" at bounding box center [898, 132] width 158 height 17
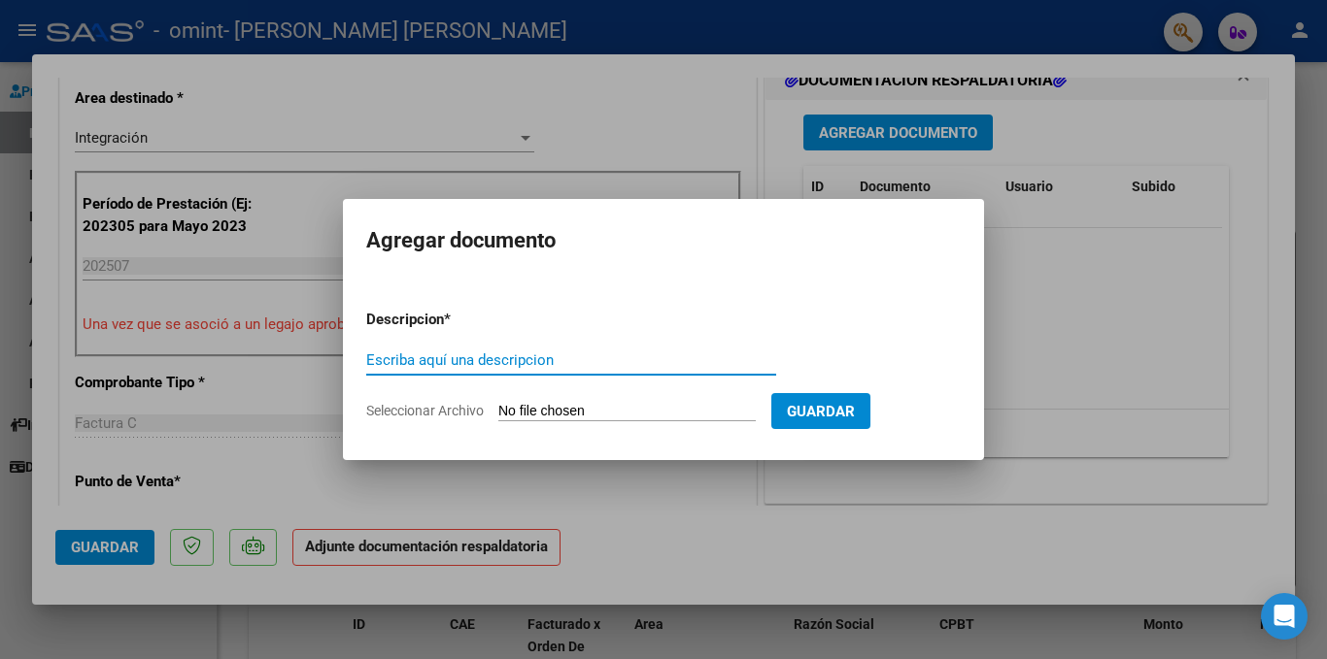
click at [483, 353] on input "Escriba aquí una descripcion" at bounding box center [571, 360] width 410 height 17
type input "[DATE]"
click at [536, 403] on input "Seleccionar Archivo" at bounding box center [626, 412] width 257 height 18
type input "C:\fakepath\[DATE].pdf"
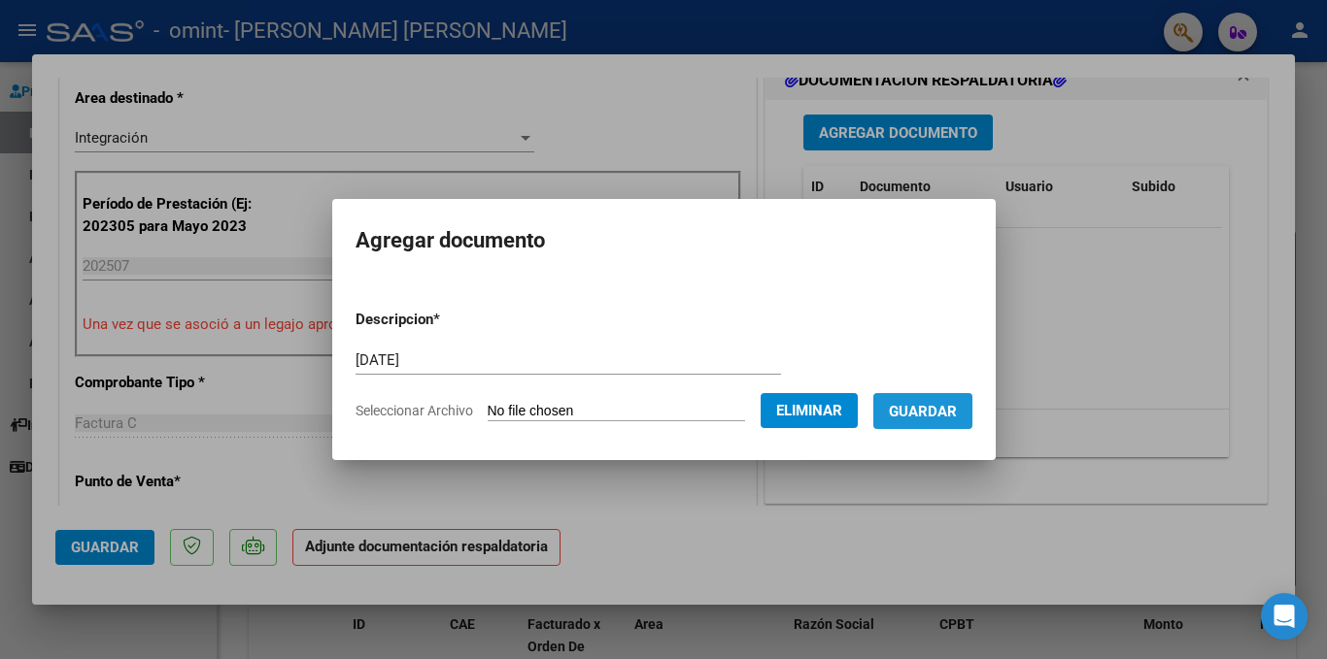
click at [949, 412] on span "Guardar" at bounding box center [923, 411] width 68 height 17
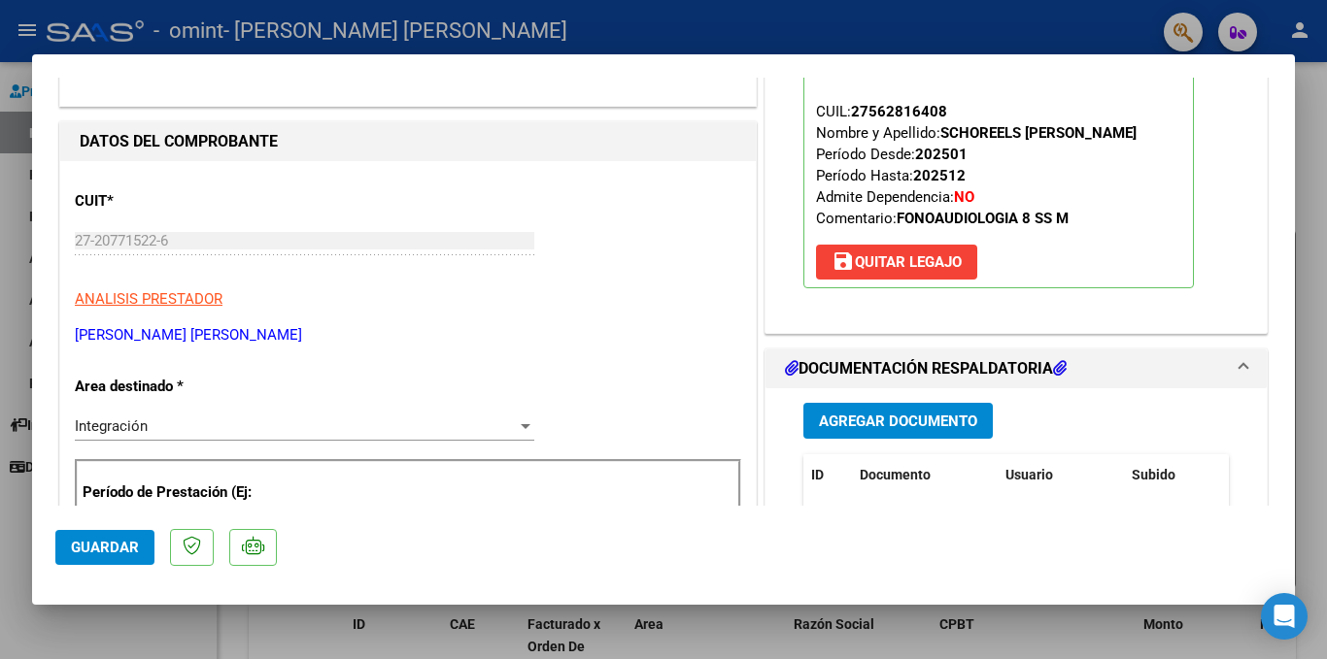
scroll to position [0, 0]
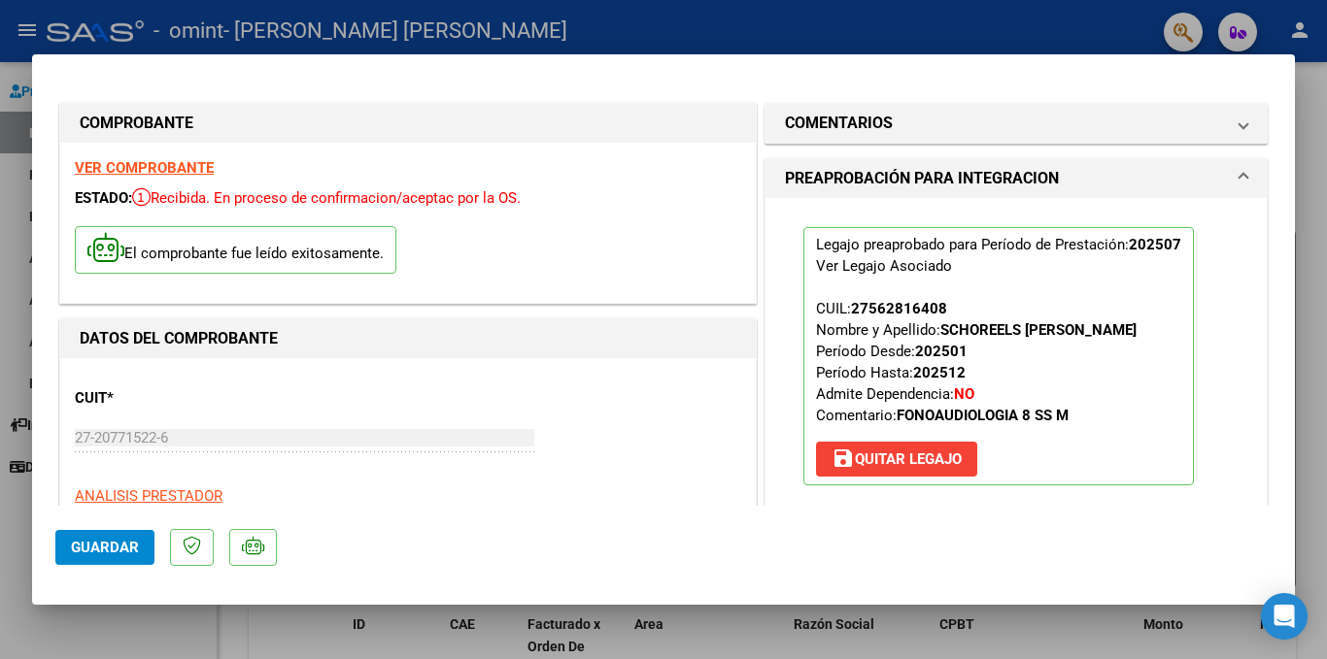
click at [890, 36] on div at bounding box center [663, 329] width 1327 height 659
type input "$ 0,00"
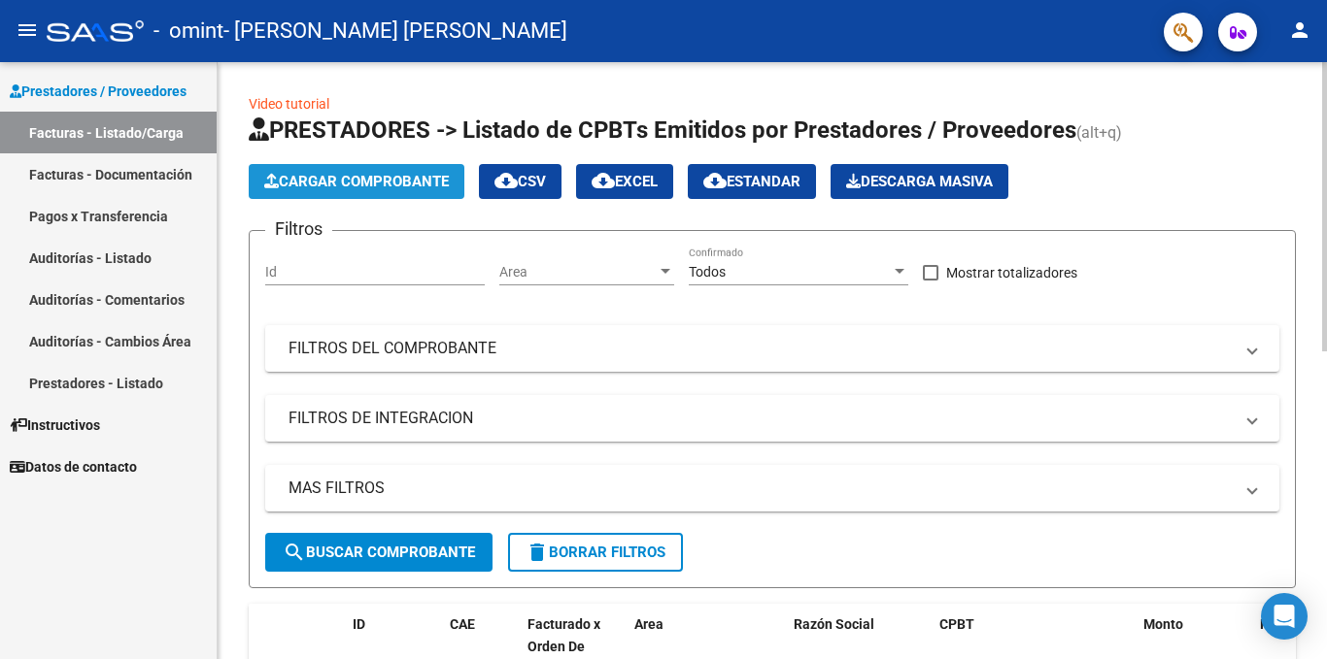
click at [399, 174] on span "Cargar Comprobante" at bounding box center [356, 181] width 185 height 17
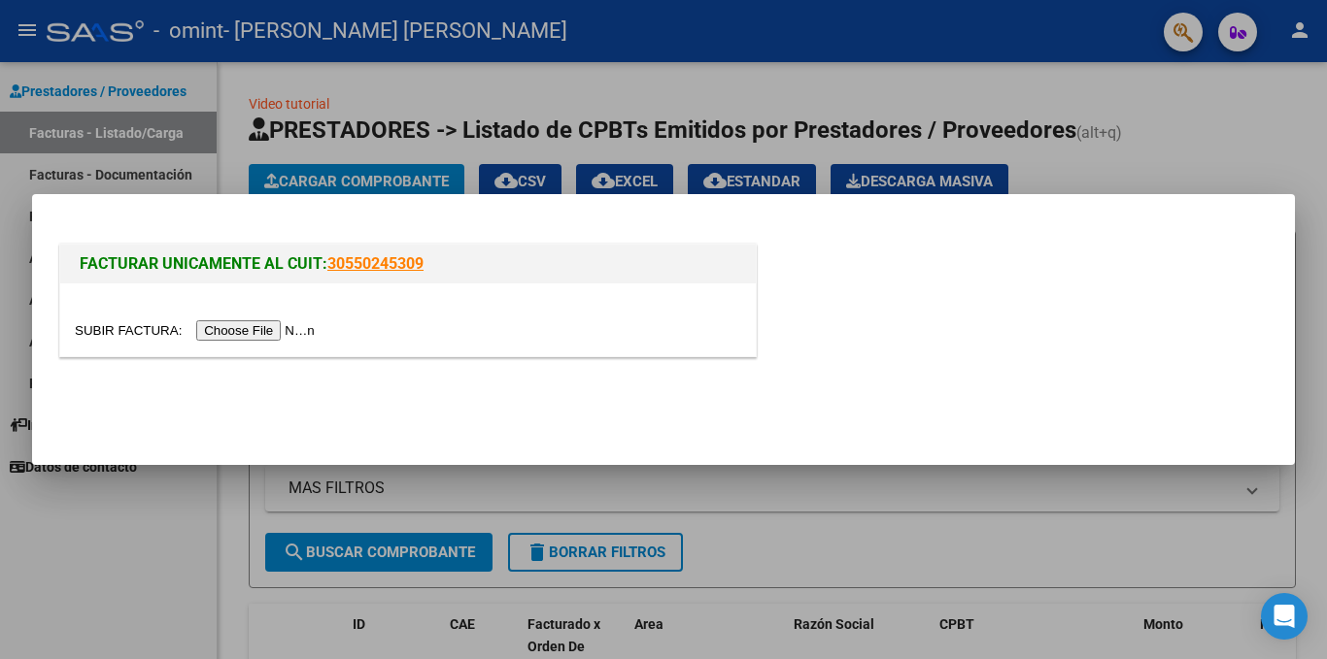
click at [274, 331] on input "file" at bounding box center [198, 331] width 246 height 20
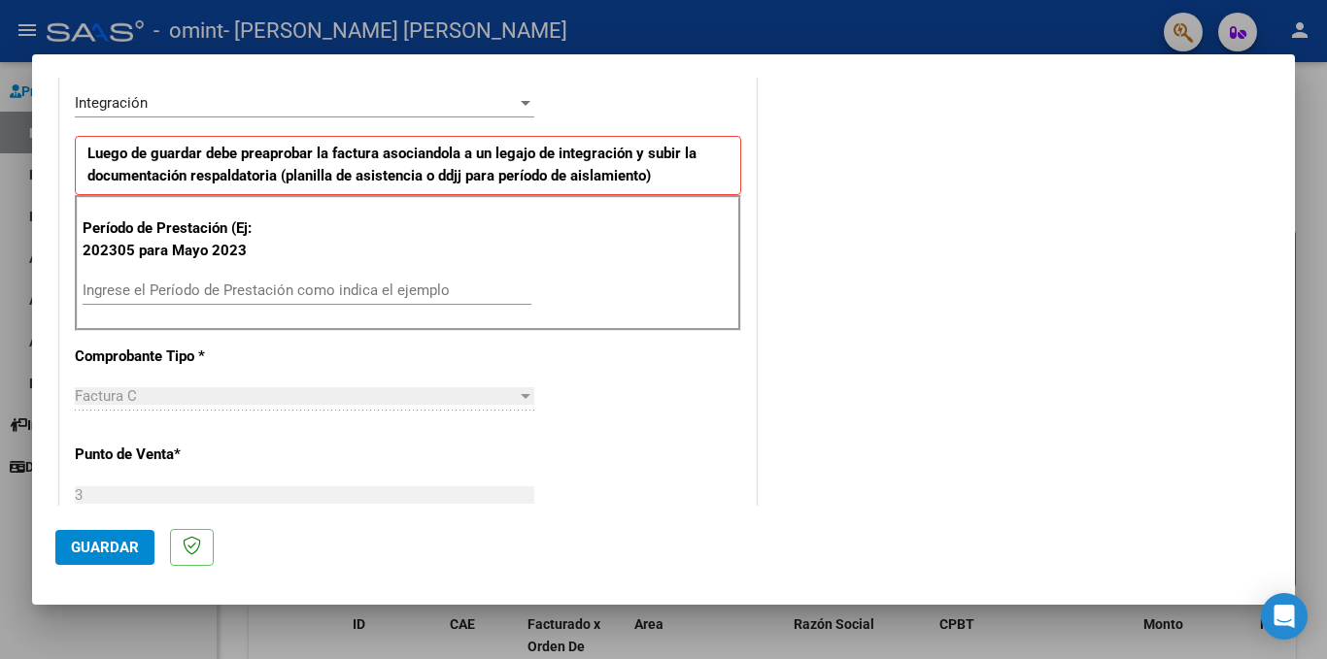
scroll to position [455, 0]
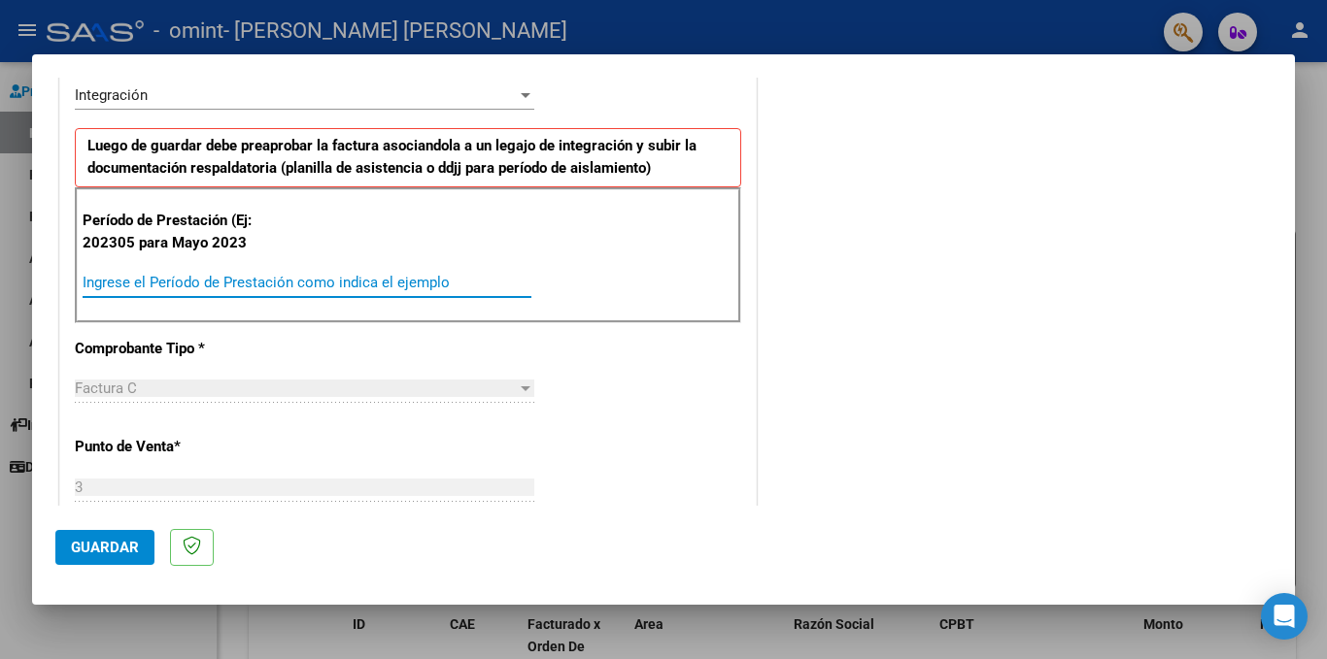
click at [163, 281] on input "Ingrese el Período de Prestación como indica el ejemplo" at bounding box center [307, 282] width 449 height 17
type input "202507"
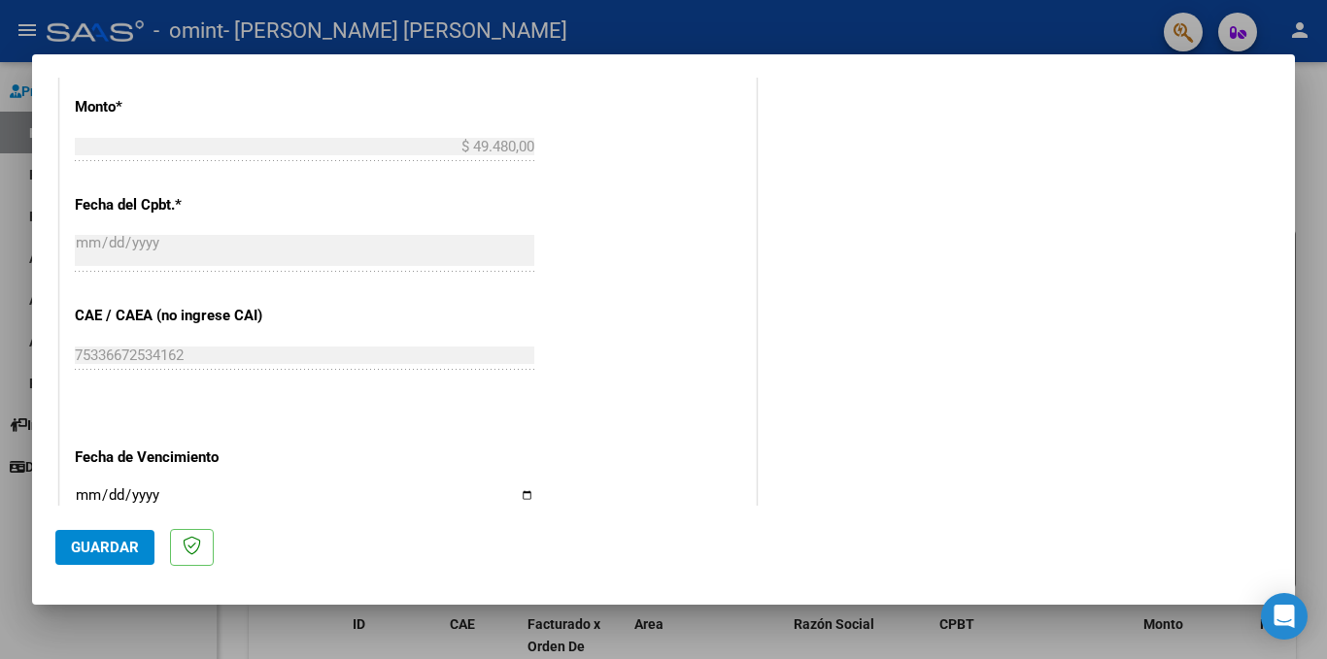
scroll to position [1244, 0]
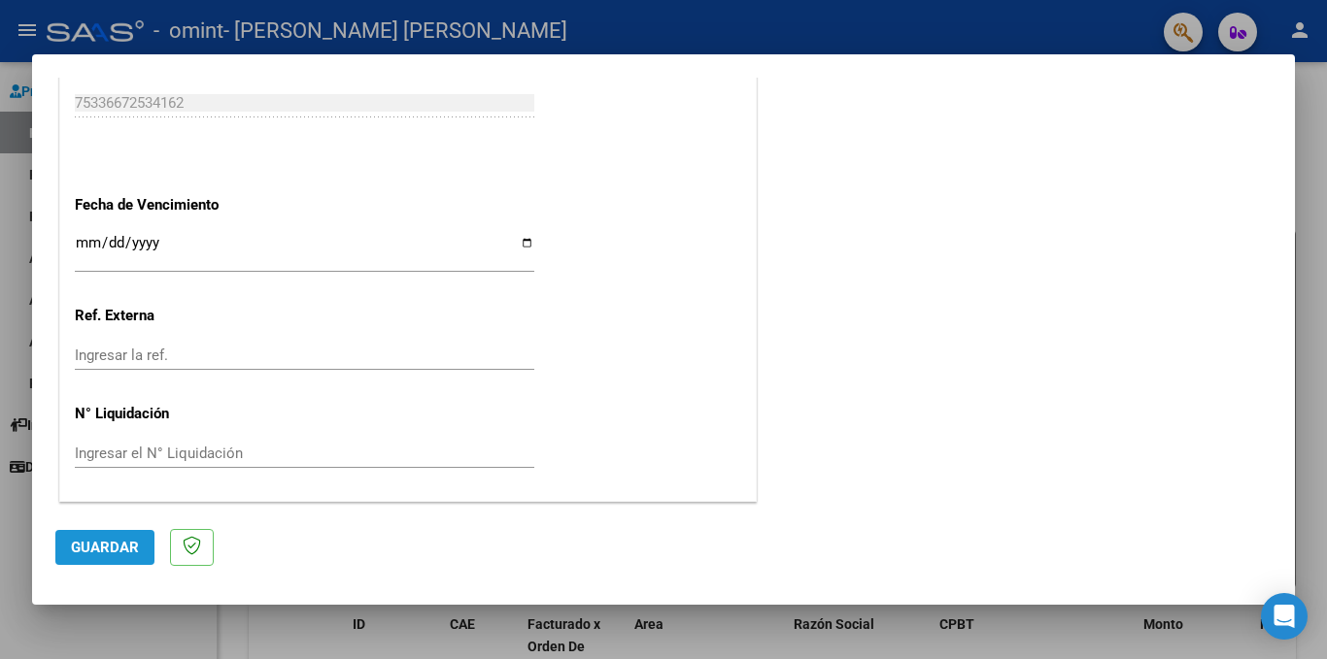
click at [113, 543] on span "Guardar" at bounding box center [105, 547] width 68 height 17
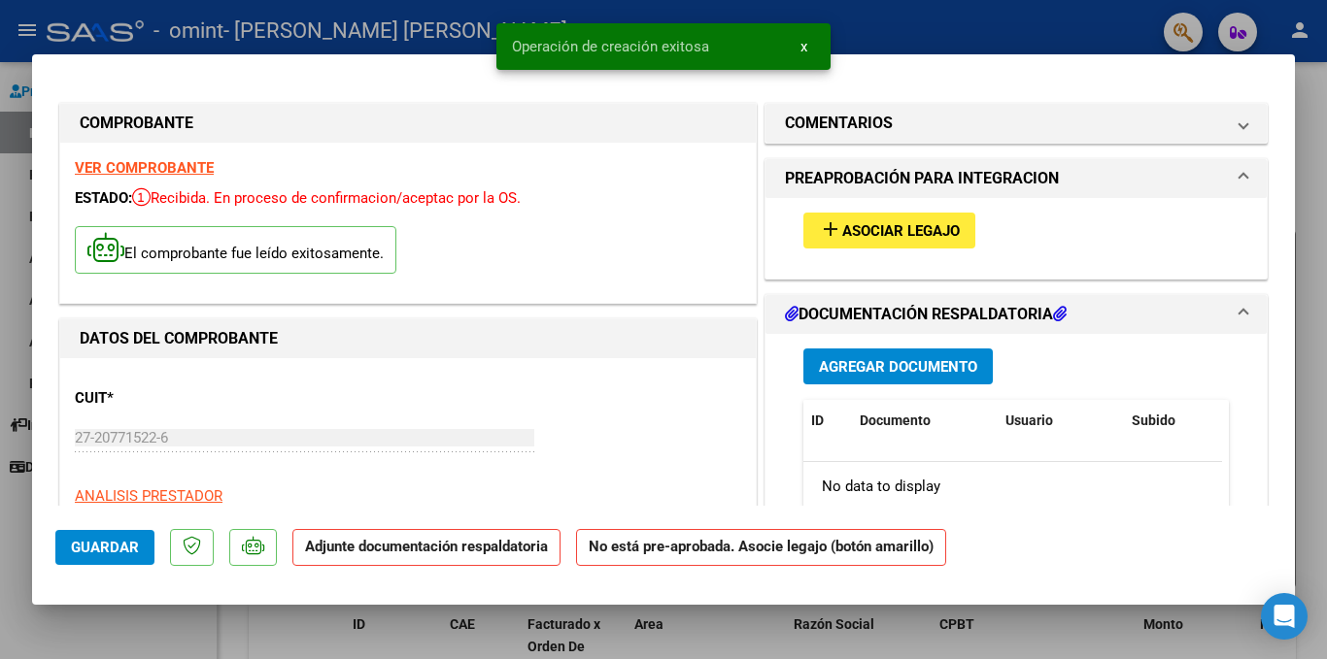
click at [914, 226] on span "Asociar Legajo" at bounding box center [901, 230] width 118 height 17
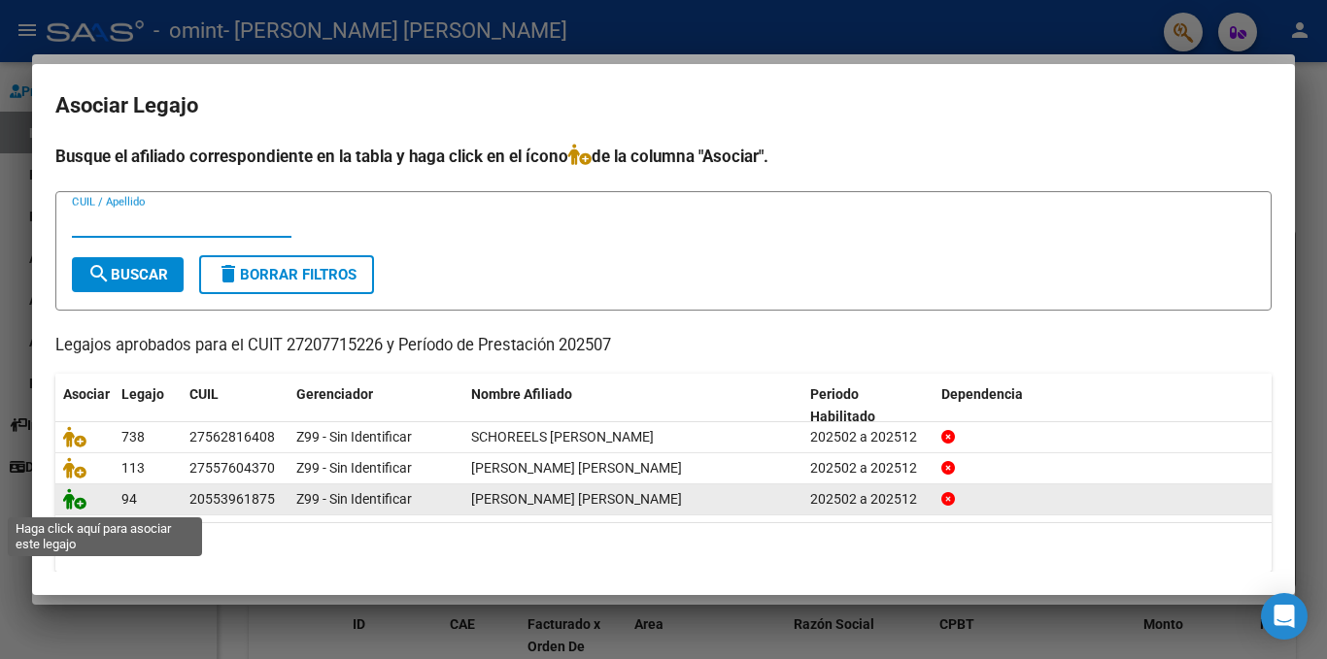
click at [75, 506] on icon at bounding box center [74, 499] width 23 height 21
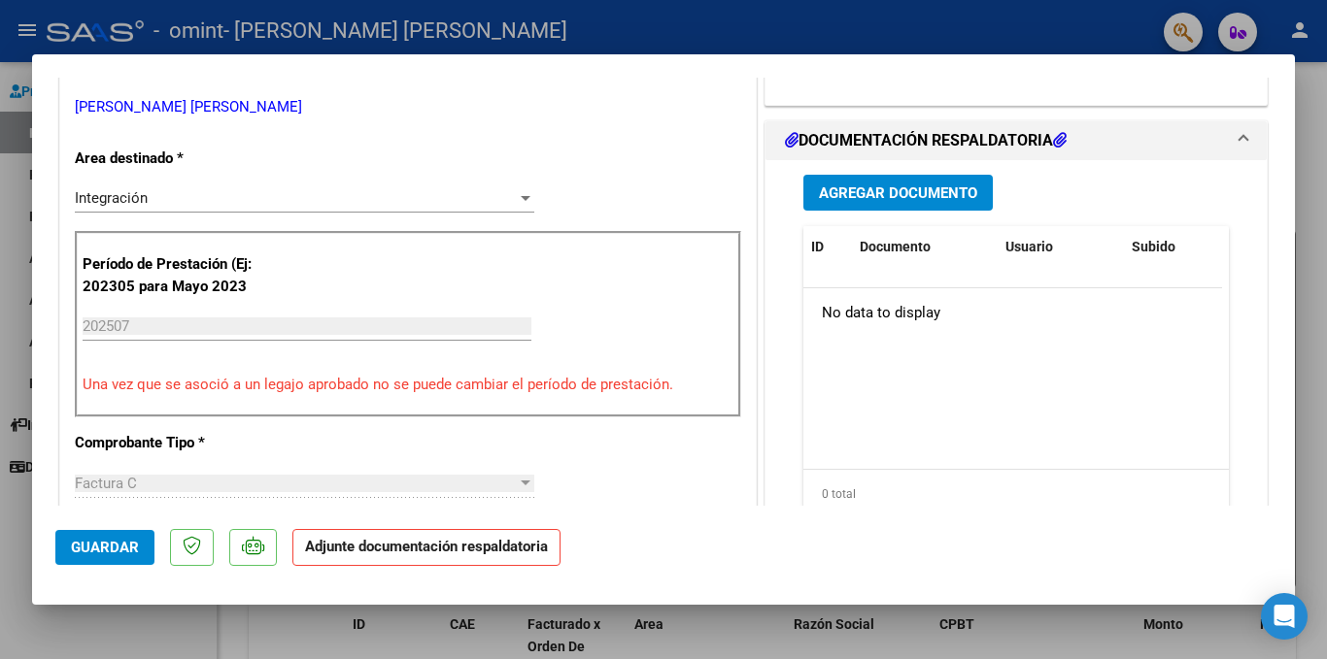
scroll to position [421, 0]
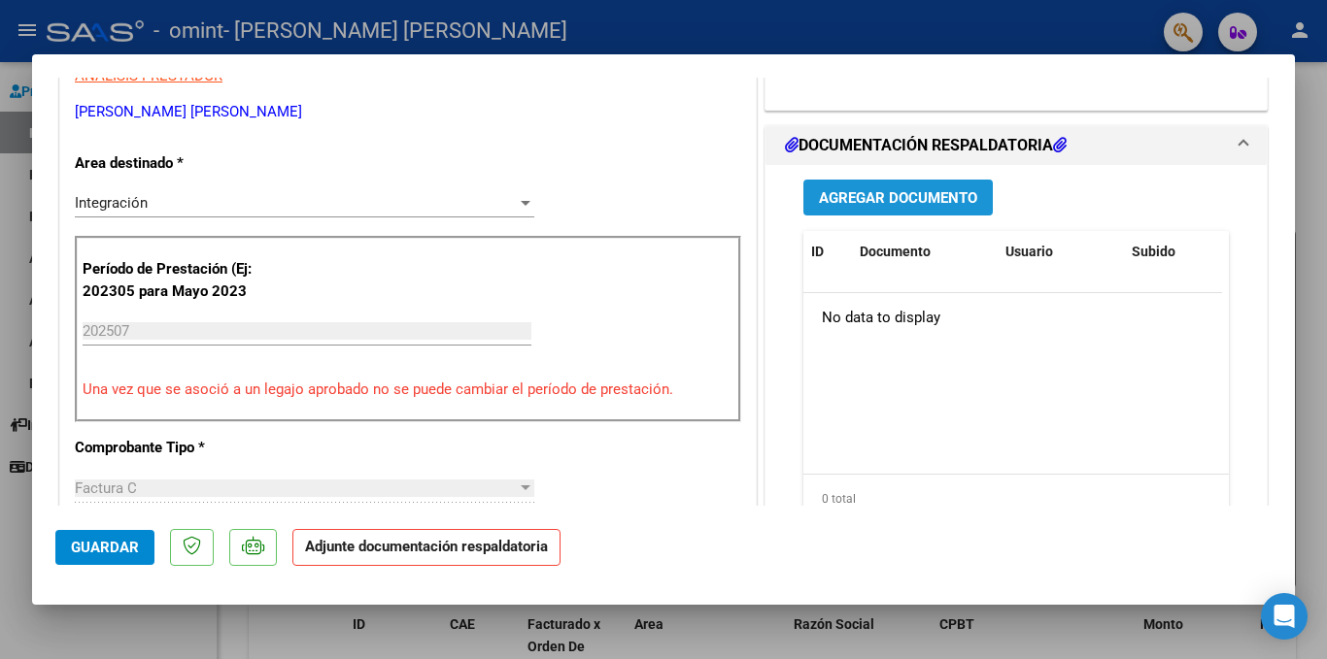
click at [929, 196] on span "Agregar Documento" at bounding box center [898, 197] width 158 height 17
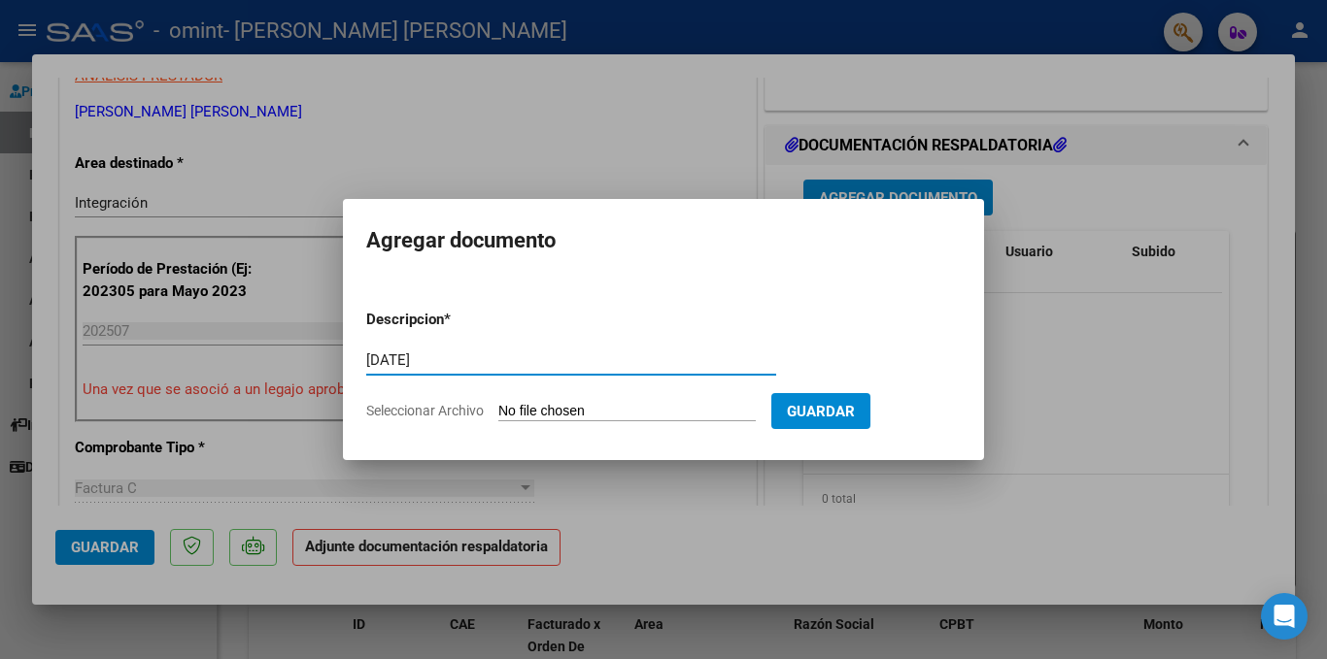
type input "[DATE]"
click at [659, 408] on input "Seleccionar Archivo" at bounding box center [626, 412] width 257 height 18
type input "C:\fakepath\[DATE].jpg"
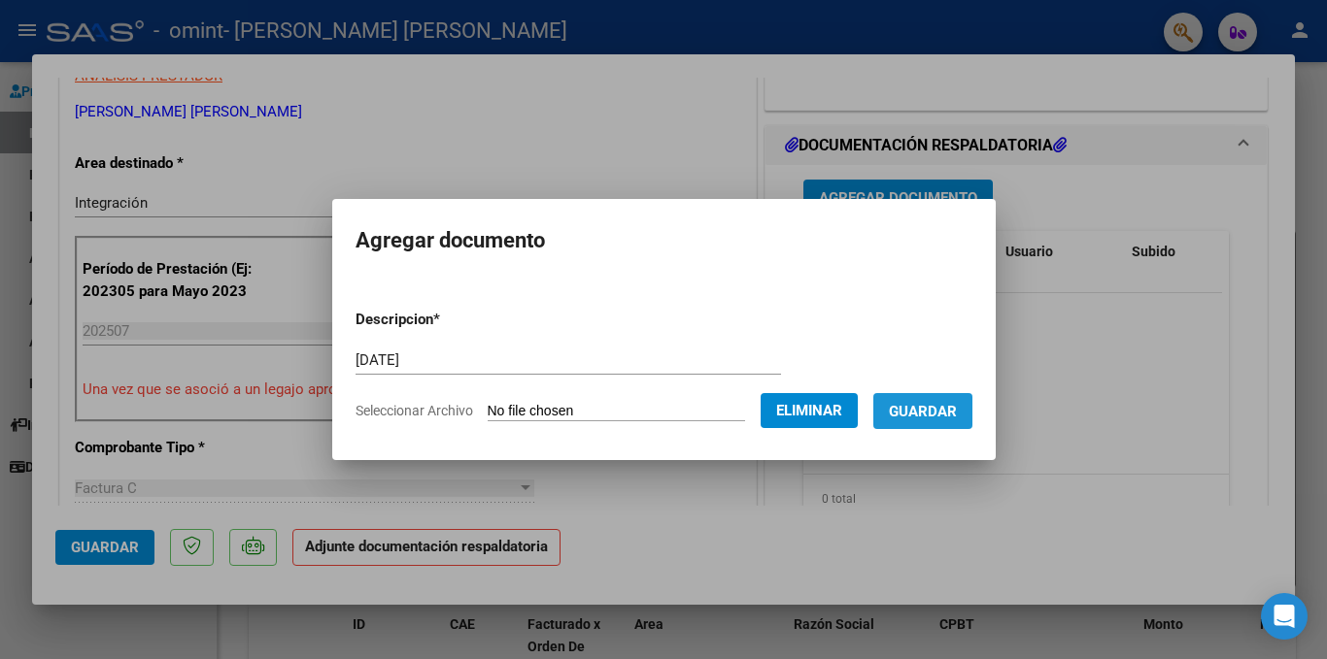
click at [957, 410] on span "Guardar" at bounding box center [923, 411] width 68 height 17
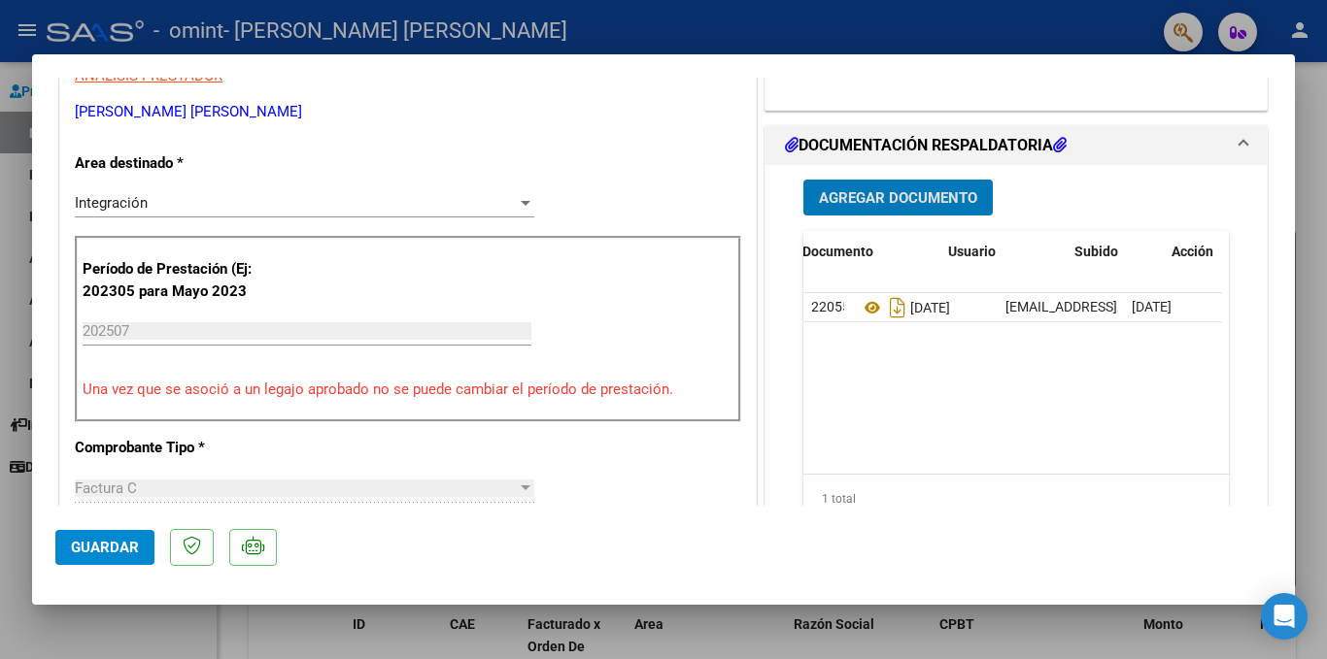
scroll to position [0, 96]
